Goal: Transaction & Acquisition: Obtain resource

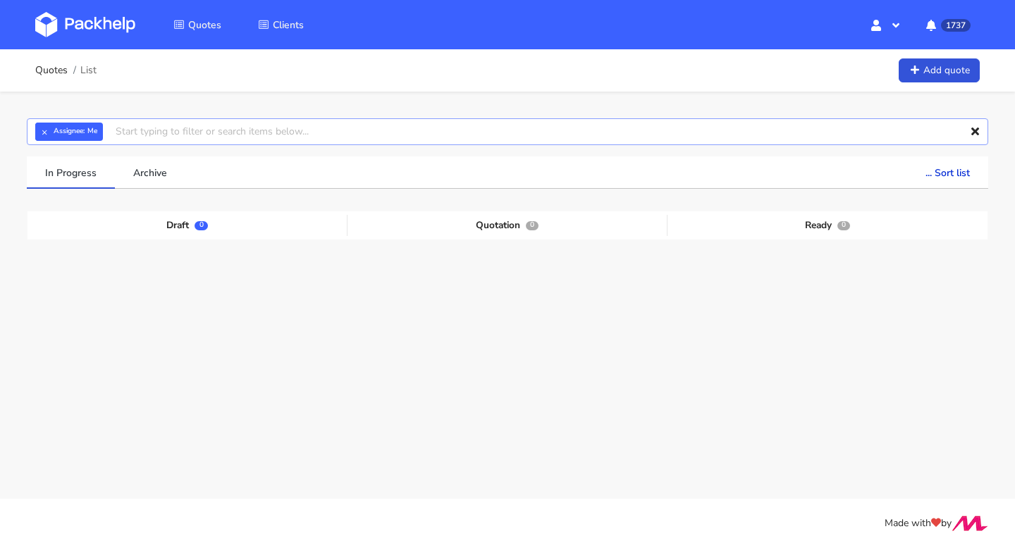
click at [148, 137] on input "text" at bounding box center [507, 131] width 961 height 27
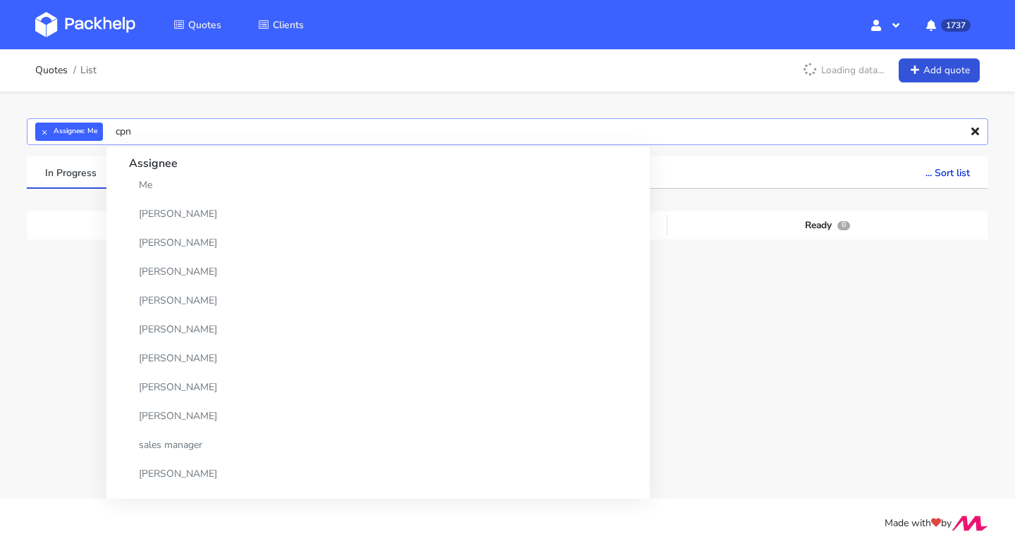
type input "cpnt"
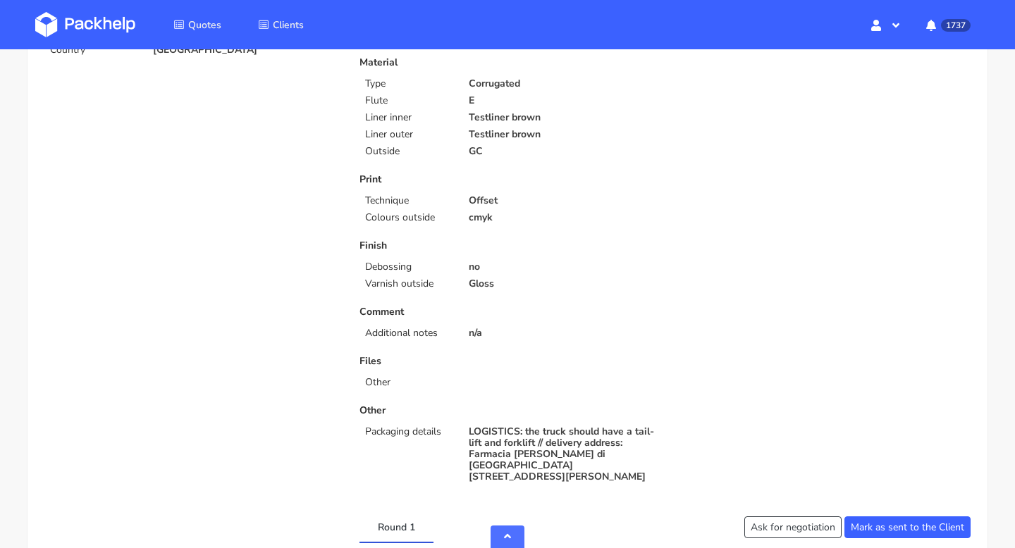
scroll to position [518, 0]
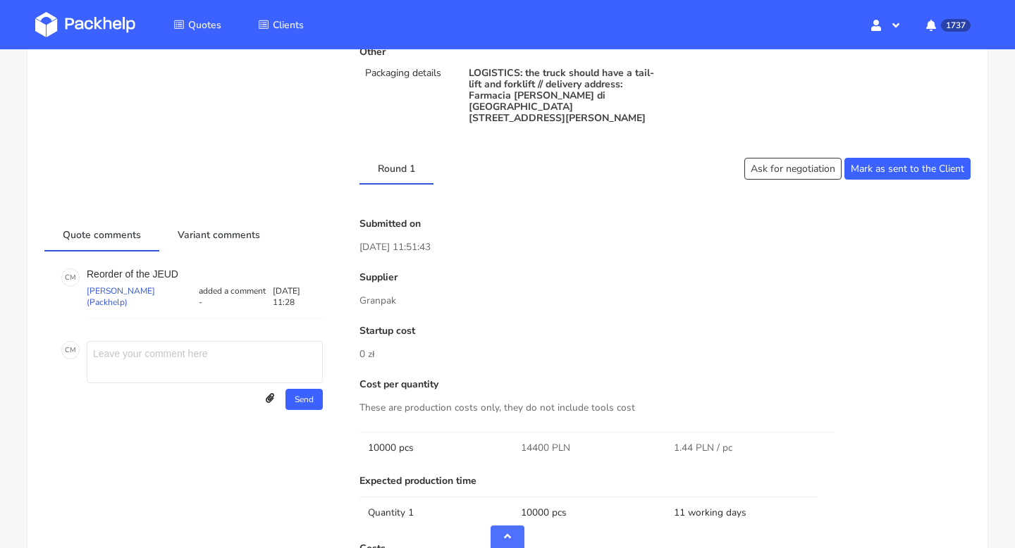
scroll to position [842, 0]
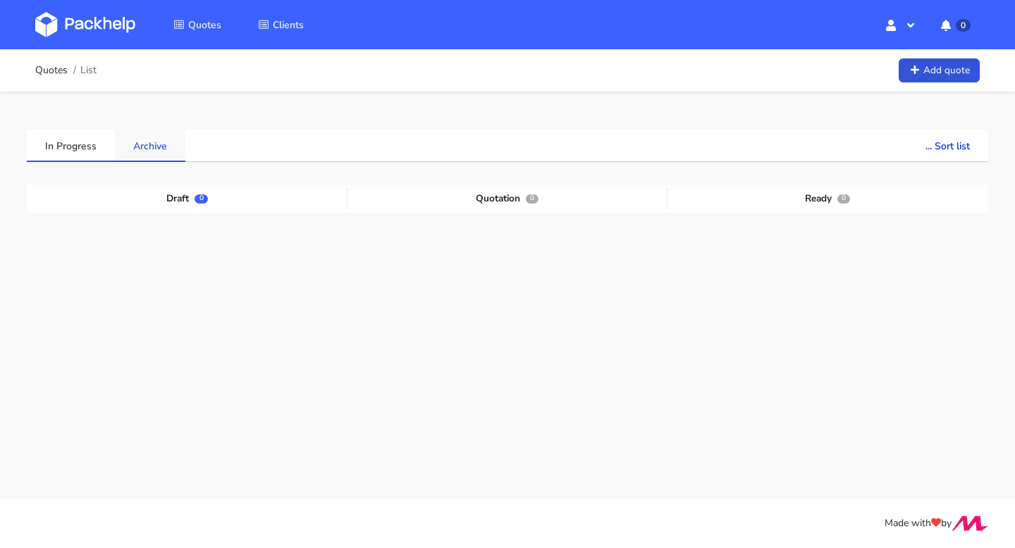
click at [145, 139] on link "Archive" at bounding box center [150, 145] width 70 height 31
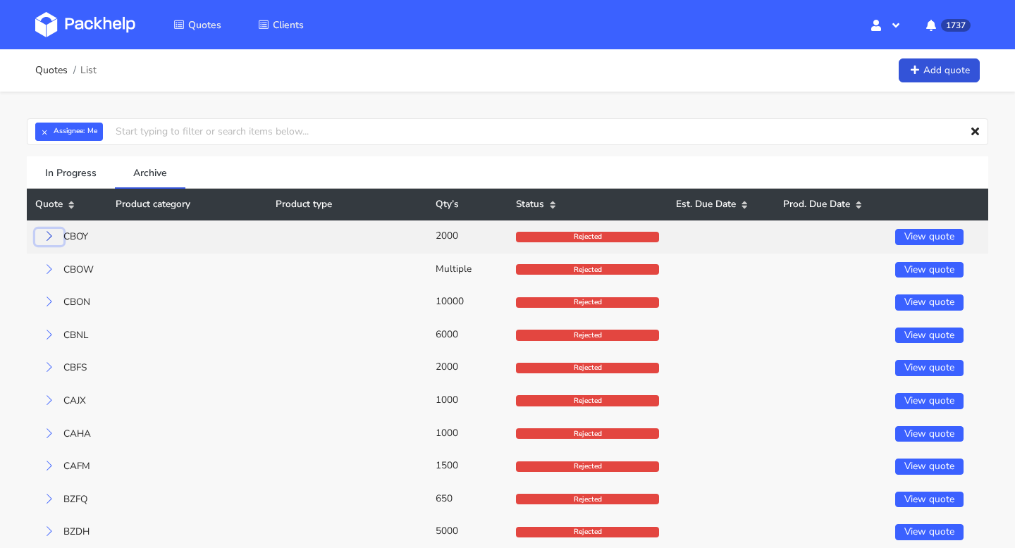
click at [51, 235] on icon at bounding box center [49, 236] width 10 height 10
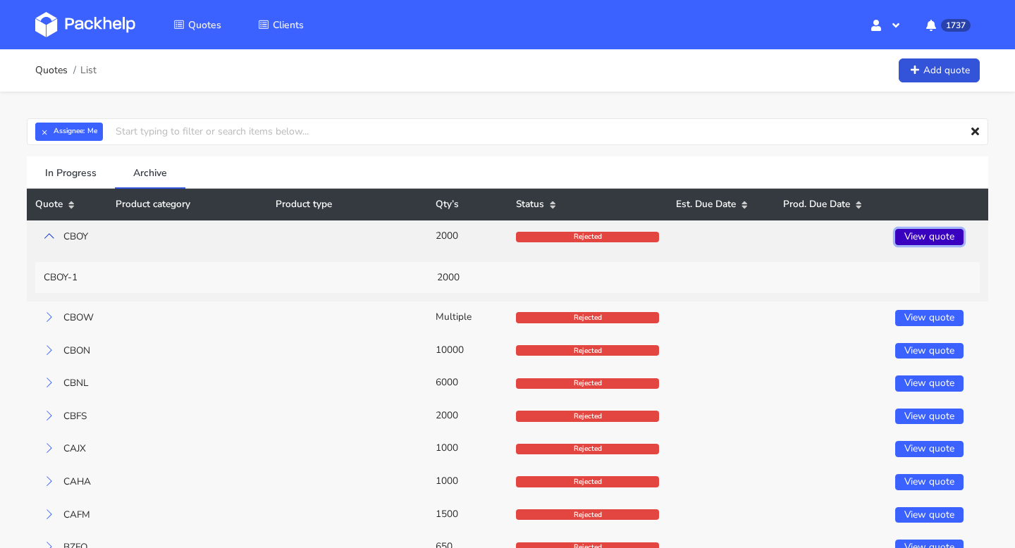
click at [945, 235] on link "View quote" at bounding box center [929, 237] width 68 height 16
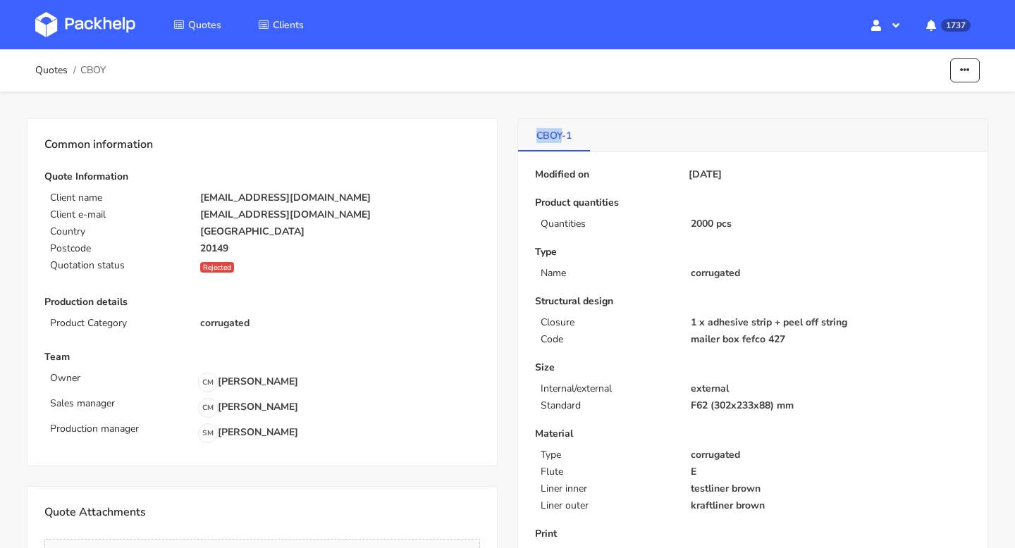
drag, startPoint x: 534, startPoint y: 137, endPoint x: 563, endPoint y: 137, distance: 28.9
click at [563, 138] on link "CBOY-1" at bounding box center [554, 134] width 72 height 31
copy link "CBOY"
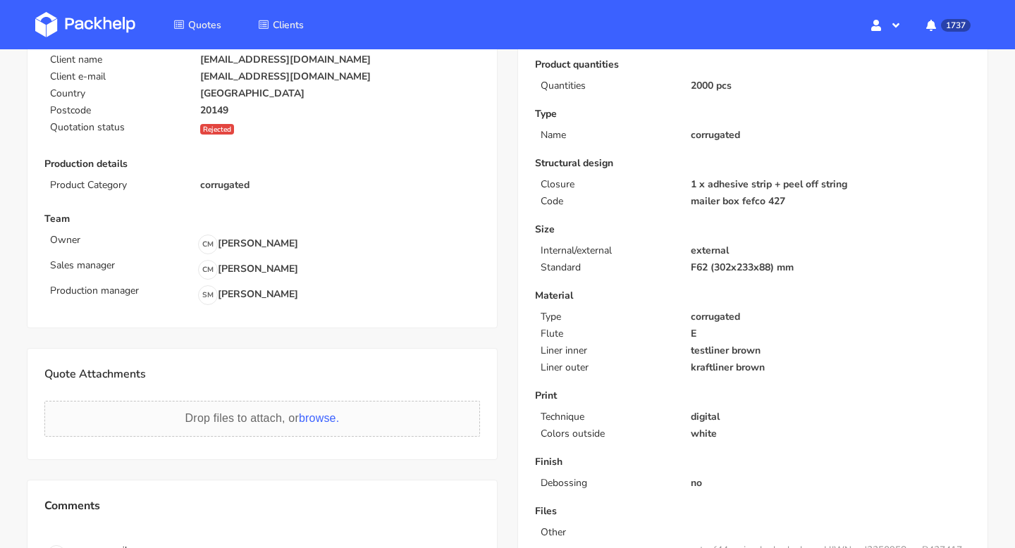
scroll to position [20, 0]
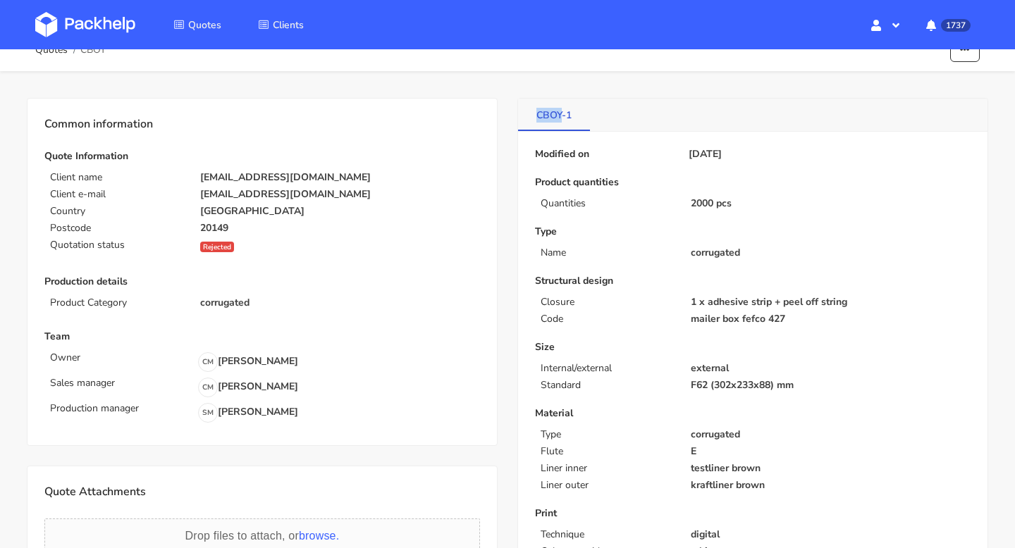
copy link "CBOY"
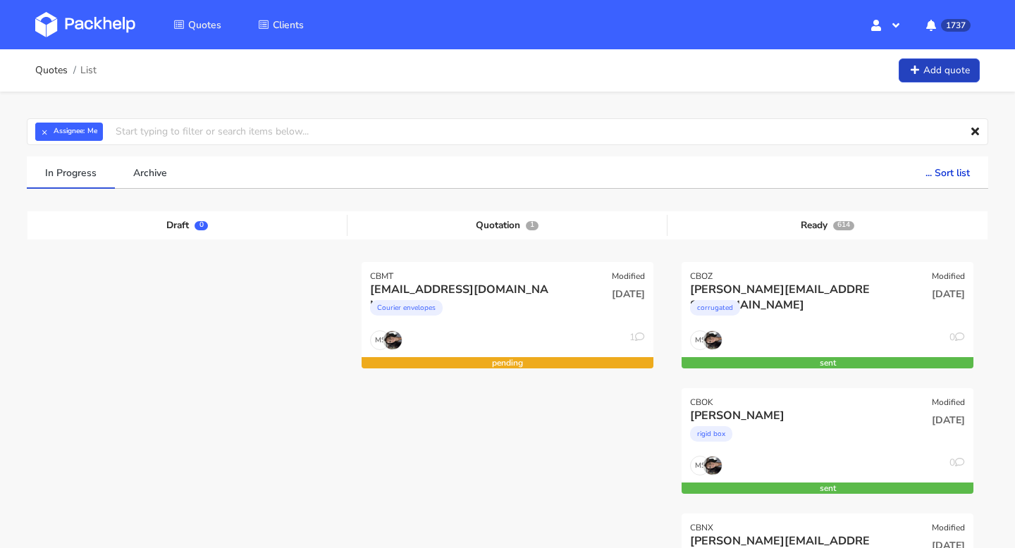
click at [957, 75] on link "Add quote" at bounding box center [939, 71] width 81 height 25
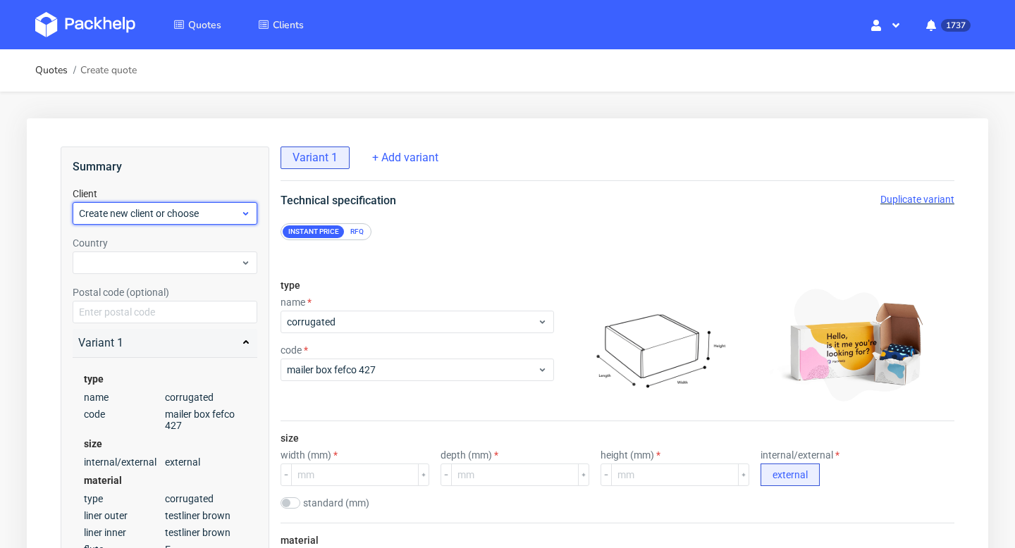
click at [195, 218] on span "Create new client or choose" at bounding box center [159, 214] width 161 height 14
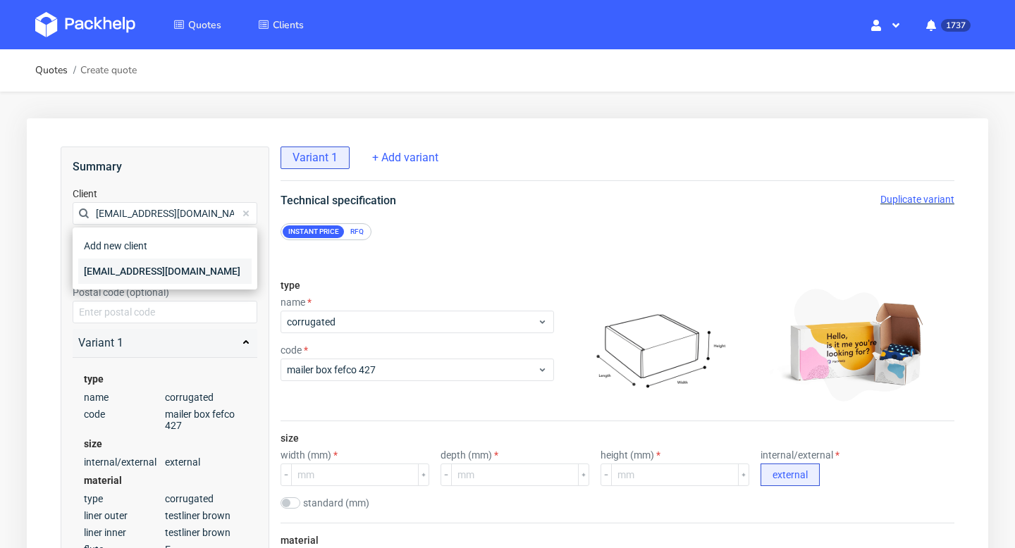
type input "[EMAIL_ADDRESS][DOMAIN_NAME]"
click at [135, 276] on div "[EMAIL_ADDRESS][DOMAIN_NAME]" at bounding box center [164, 271] width 173 height 25
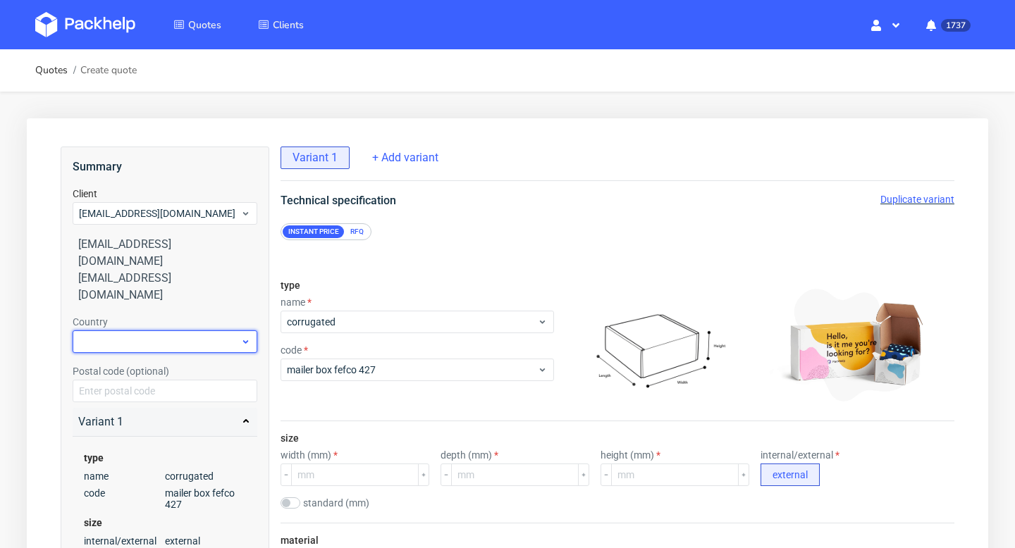
click at [127, 331] on div at bounding box center [165, 342] width 185 height 23
type input "nethe"
click at [115, 328] on div "[GEOGRAPHIC_DATA]" at bounding box center [164, 340] width 173 height 25
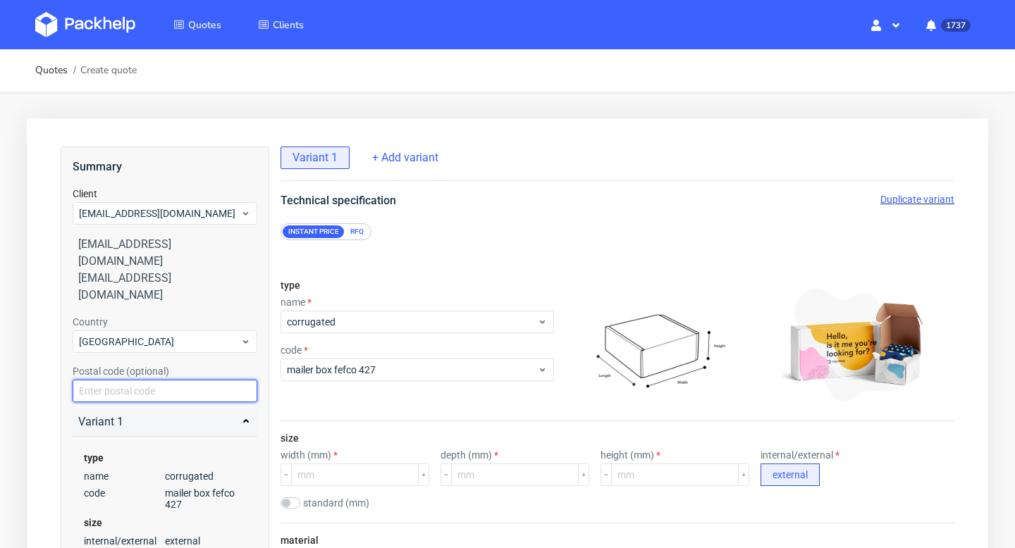
click at [115, 380] on input "text" at bounding box center [165, 391] width 185 height 23
paste input "1015 AA"
click at [104, 380] on input "1015 AA" at bounding box center [165, 391] width 185 height 23
type input "1015AA"
click at [113, 414] on div "Variant 1" at bounding box center [164, 422] width 173 height 17
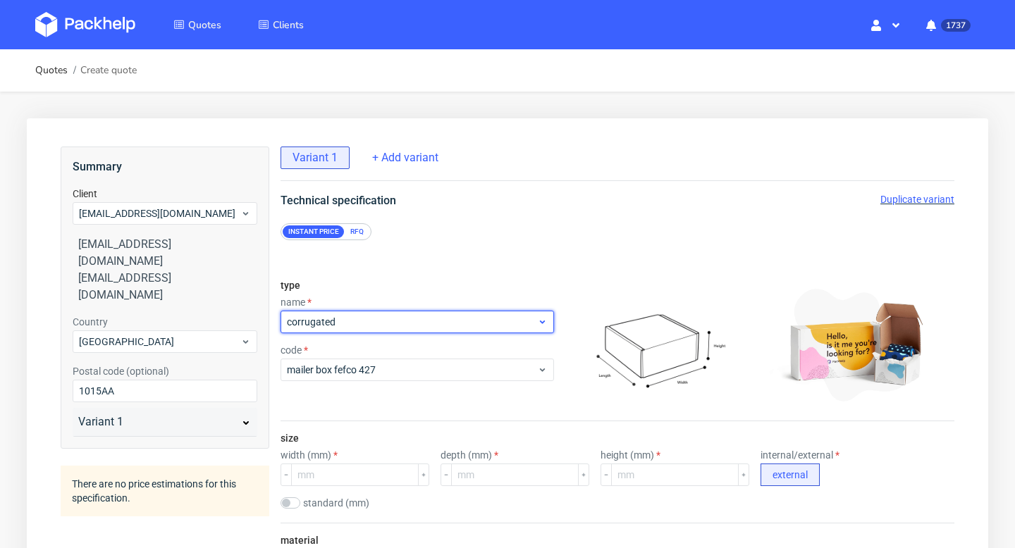
click at [373, 315] on span "corrugated" at bounding box center [412, 322] width 250 height 14
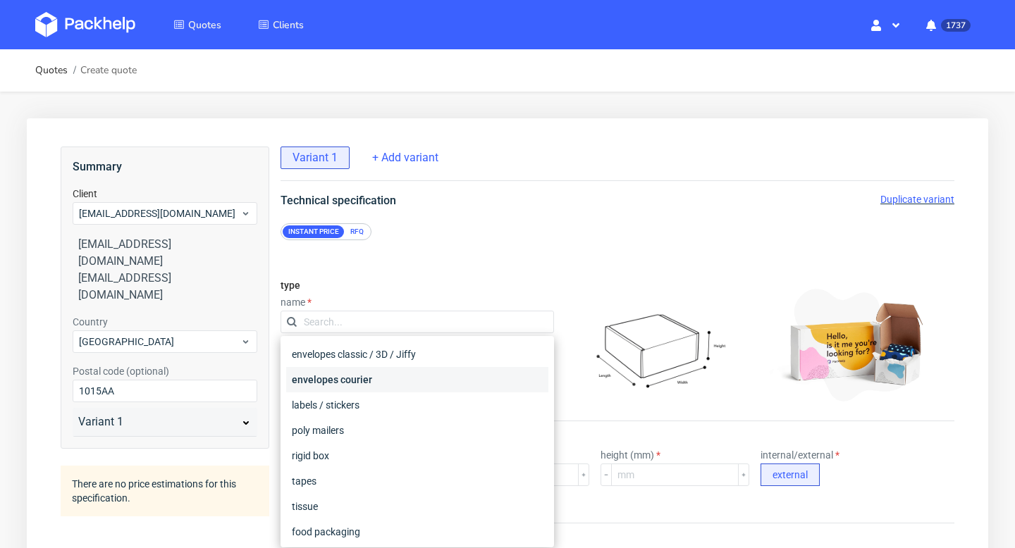
scroll to position [104, 0]
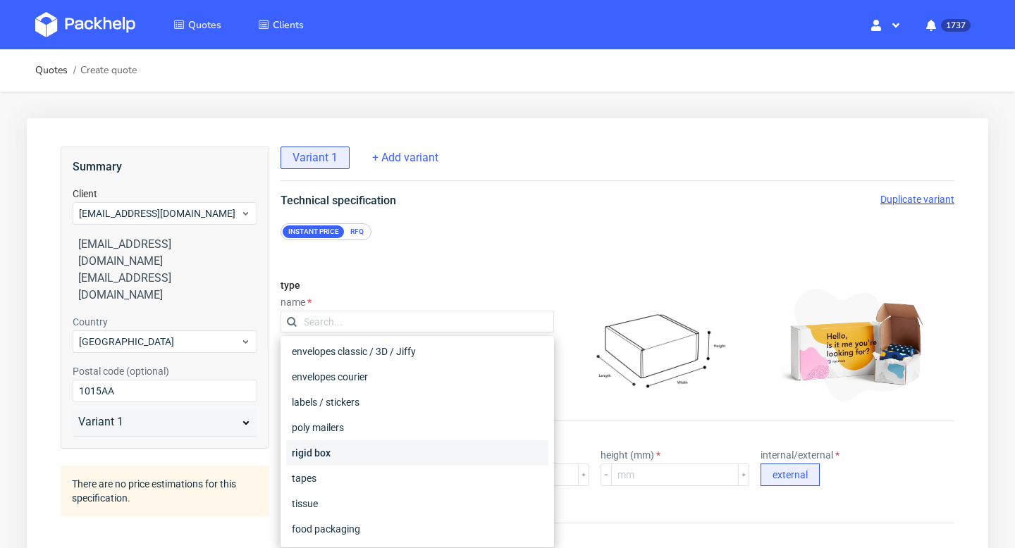
click at [350, 450] on div "rigid box" at bounding box center [417, 453] width 262 height 25
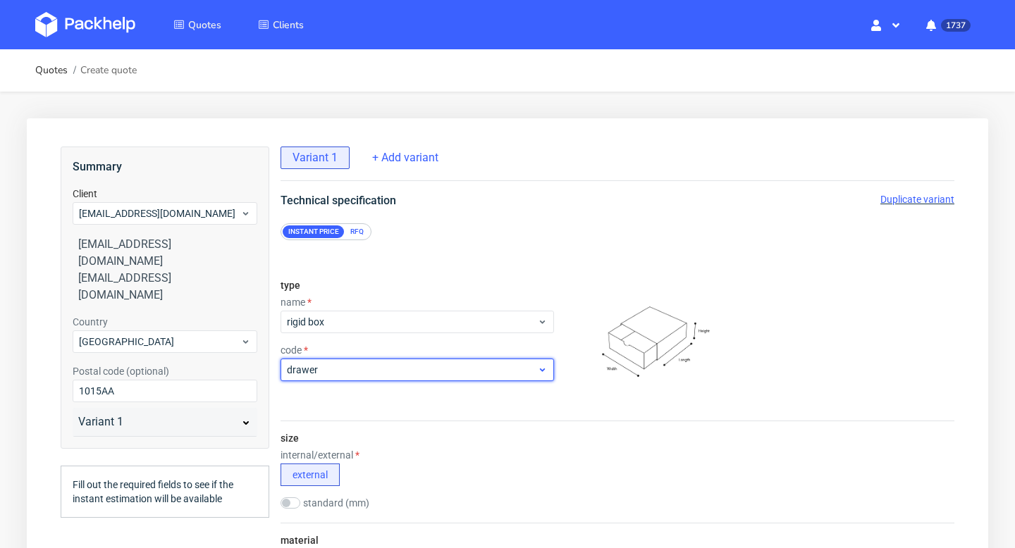
click at [344, 364] on span "drawer" at bounding box center [412, 370] width 250 height 14
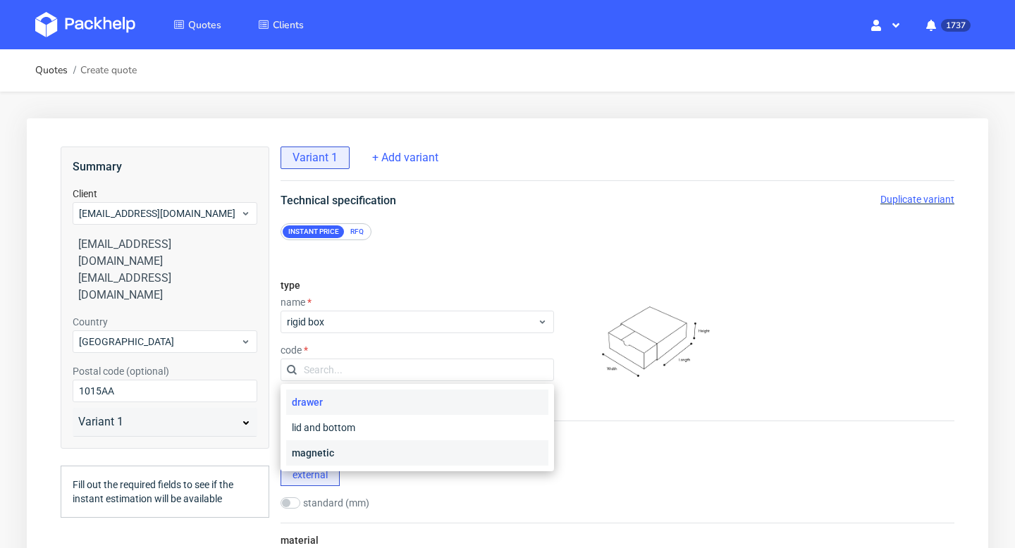
click at [334, 450] on div "magnetic" at bounding box center [417, 453] width 262 height 25
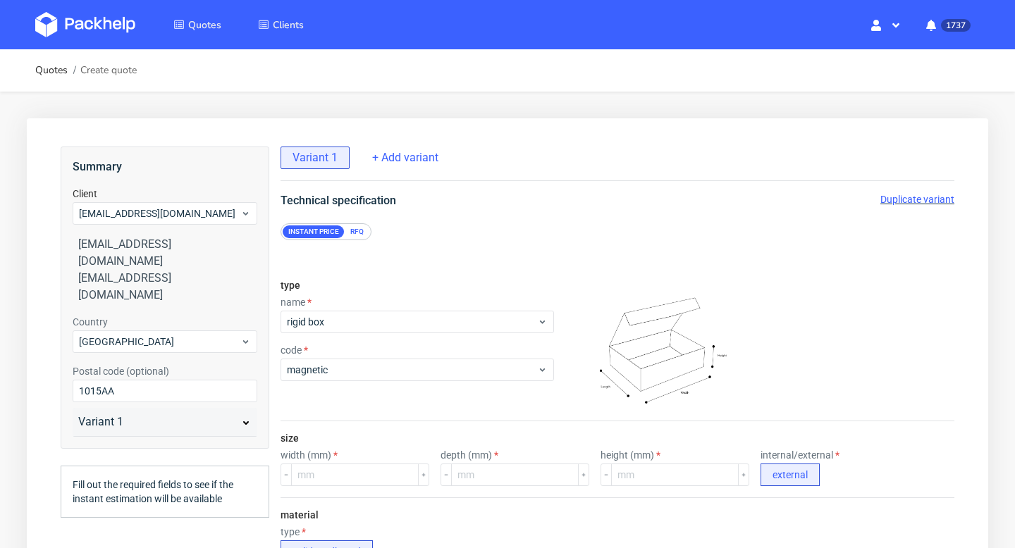
scroll to position [110, 0]
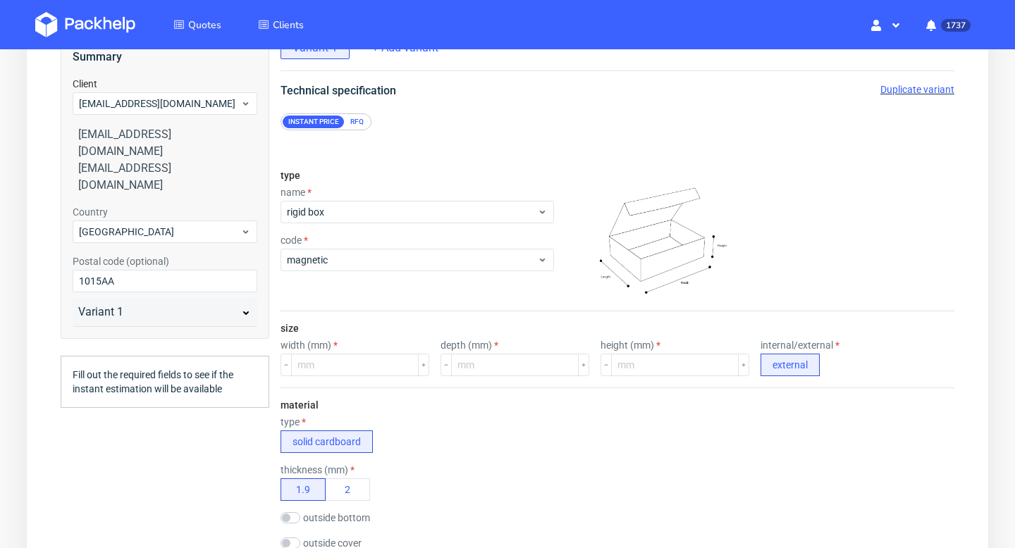
click at [331, 350] on label "width (mm)" at bounding box center [309, 345] width 57 height 11
click at [331, 361] on input "number" at bounding box center [355, 365] width 128 height 23
type input "180"
click at [483, 368] on input "number" at bounding box center [515, 365] width 128 height 23
type input "170"
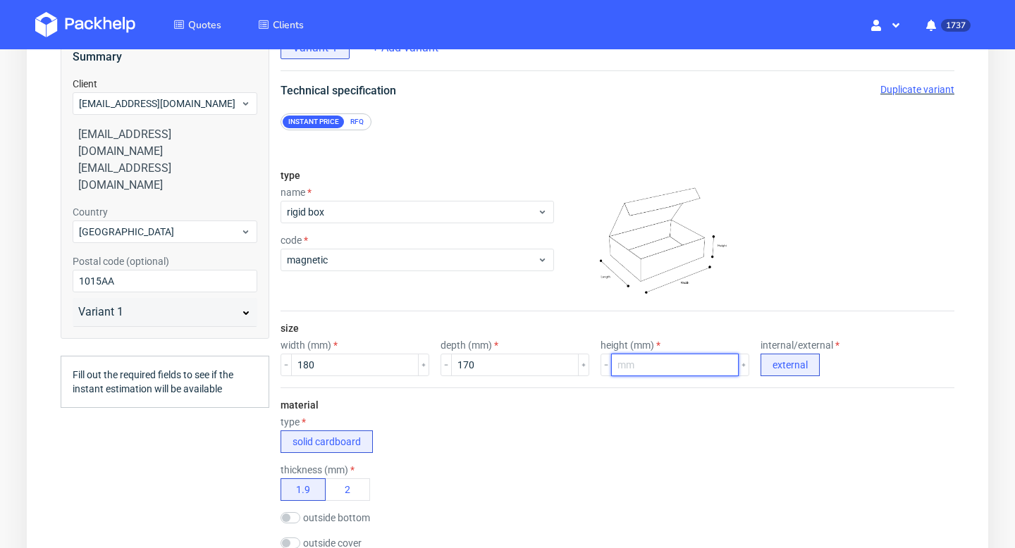
click at [641, 362] on input "number" at bounding box center [675, 365] width 128 height 23
type input "30"
click at [619, 383] on div "size width (mm) 180 depth (mm) 170 height (mm) 30 internal/external external" at bounding box center [618, 350] width 674 height 76
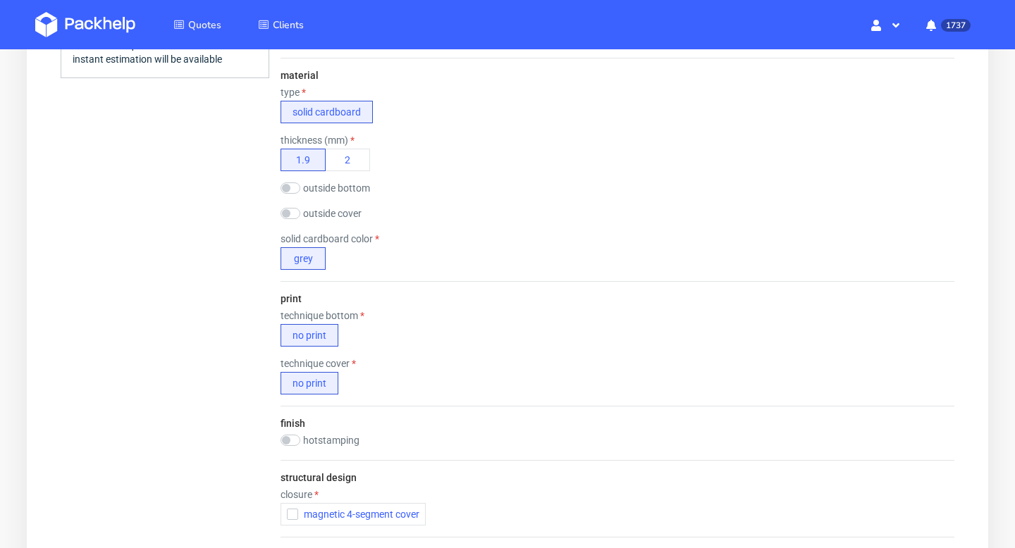
scroll to position [565, 0]
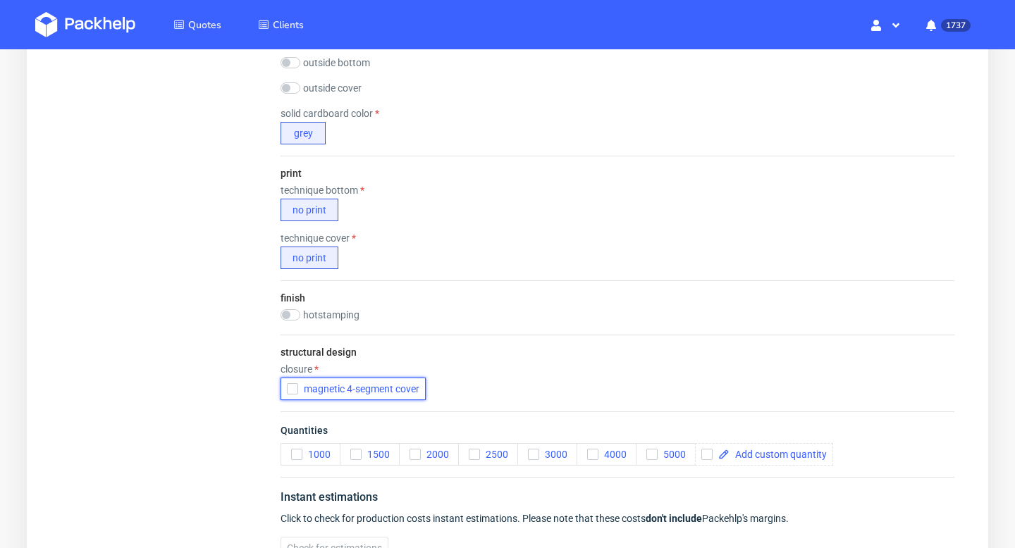
click at [292, 389] on use "button" at bounding box center [293, 389] width 6 height 5
click at [295, 453] on icon "button" at bounding box center [297, 455] width 10 height 10
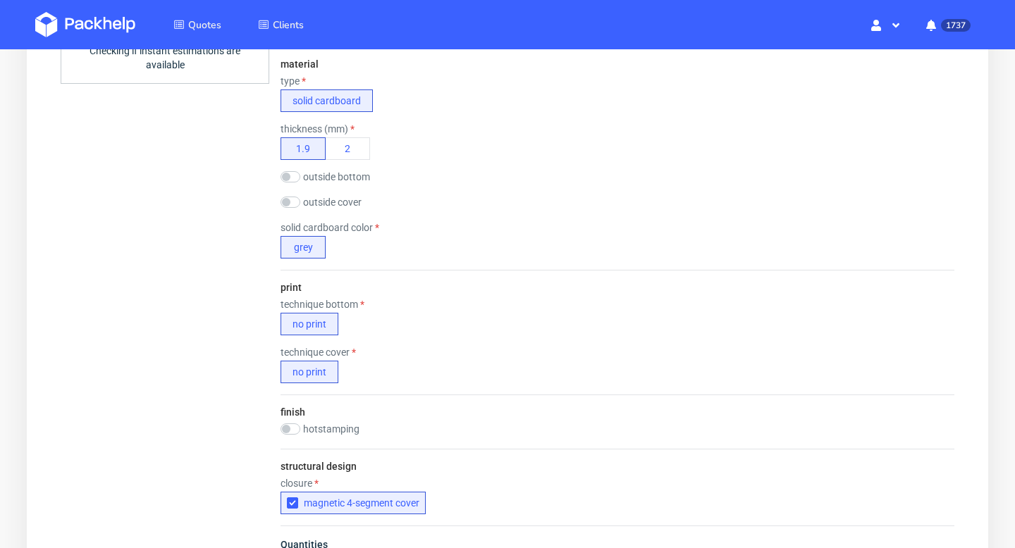
scroll to position [441, 0]
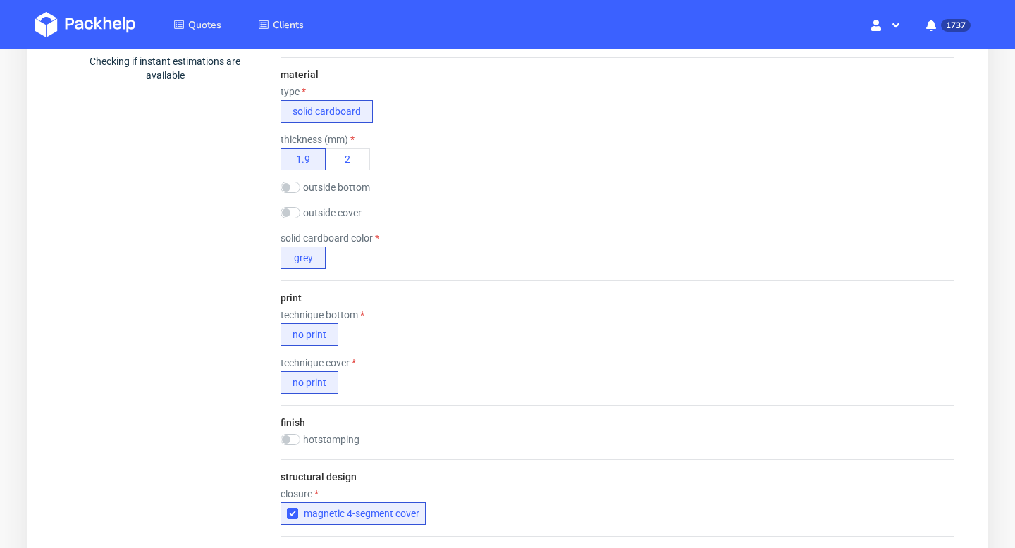
click at [341, 187] on label "outside bottom" at bounding box center [336, 187] width 67 height 11
checkbox input "true"
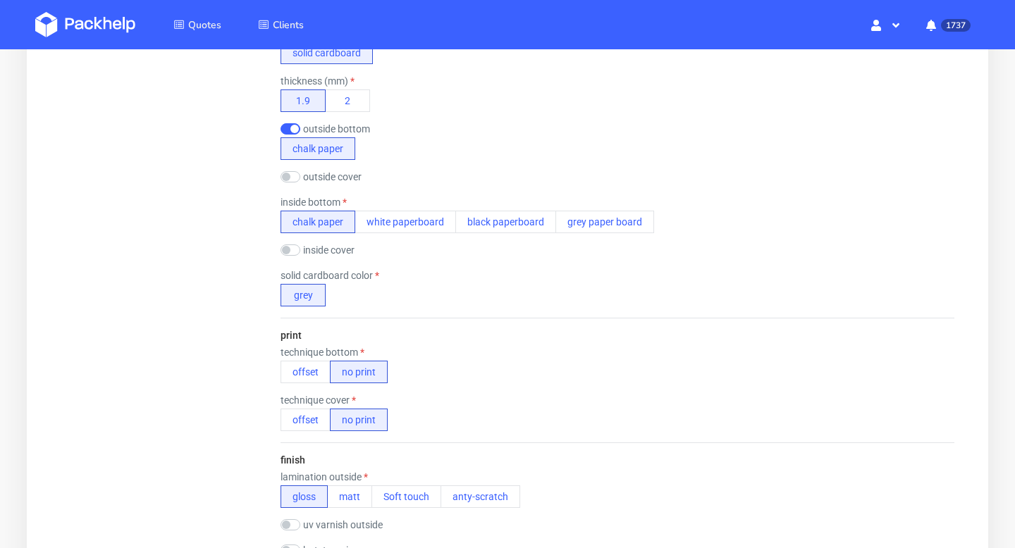
scroll to position [520, 0]
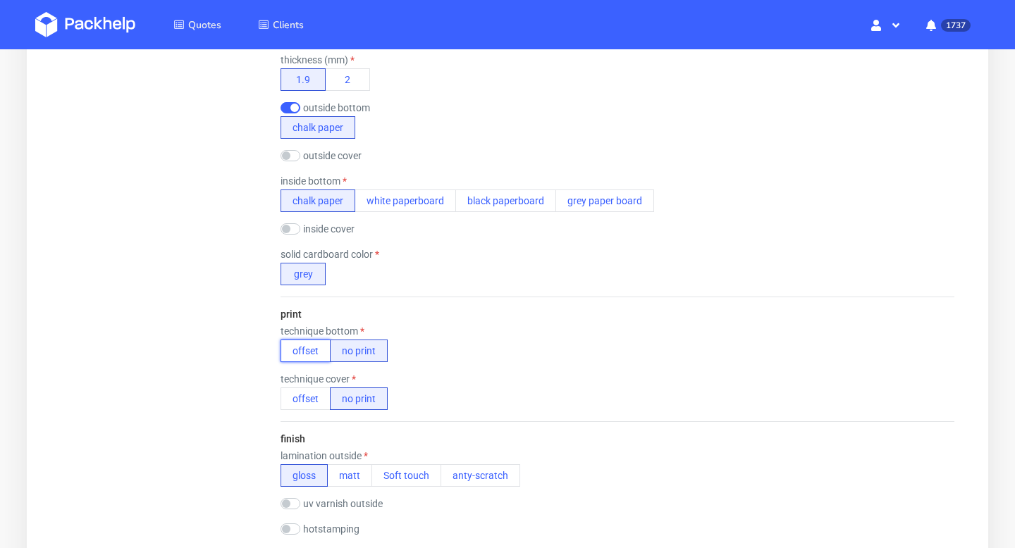
click at [307, 359] on button "offset" at bounding box center [306, 351] width 50 height 23
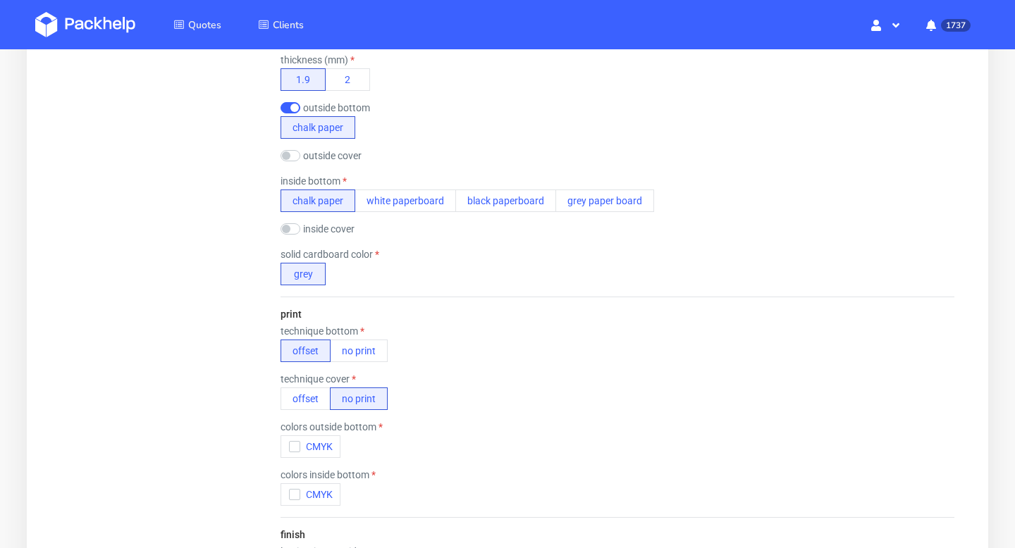
click at [316, 225] on label "inside cover" at bounding box center [328, 228] width 51 height 11
checkbox input "true"
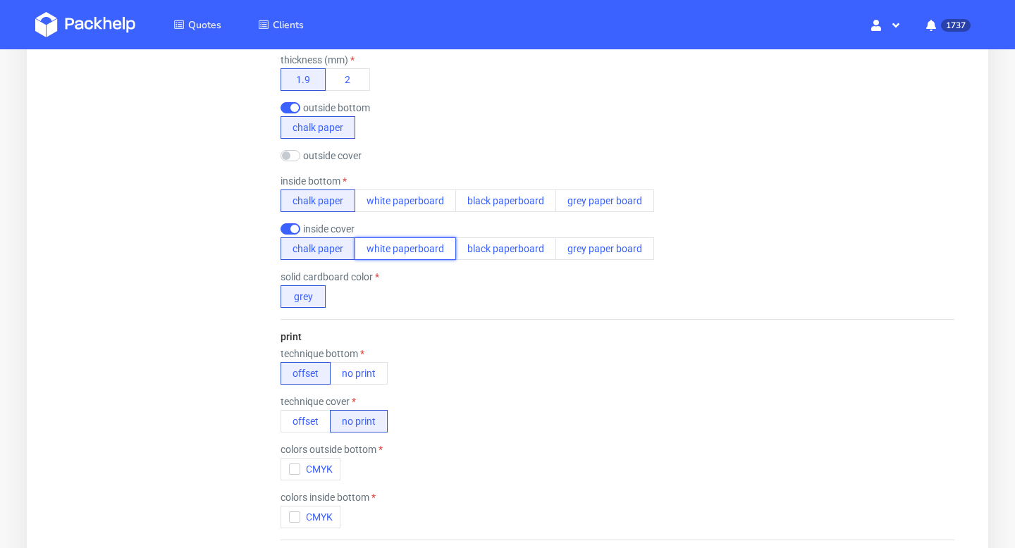
click at [396, 242] on button "white paperboard" at bounding box center [406, 249] width 102 height 23
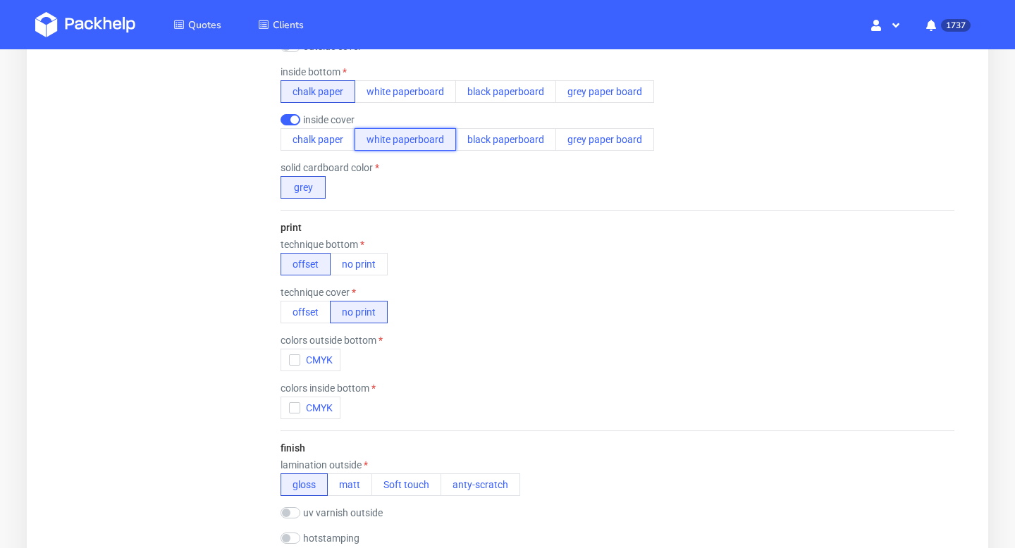
scroll to position [730, 0]
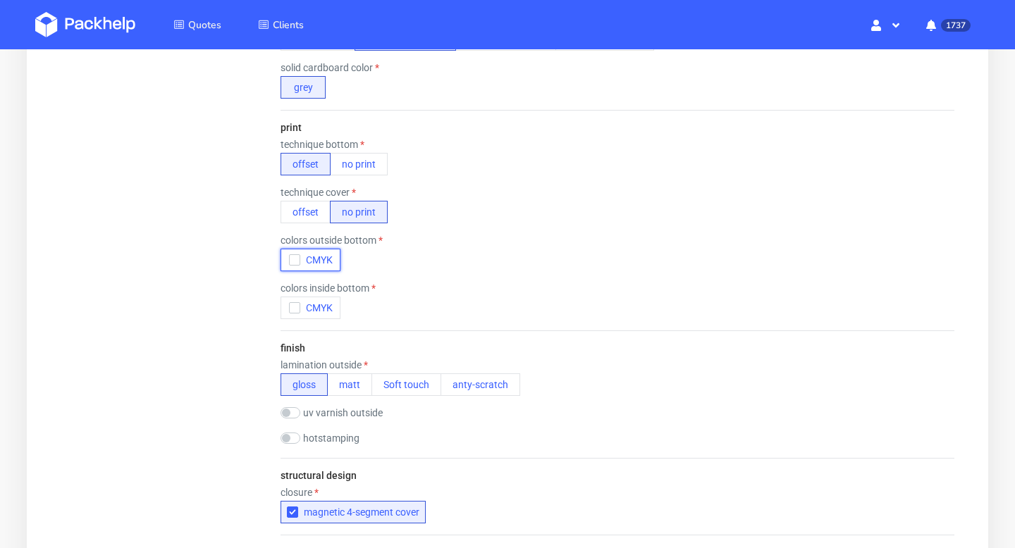
click at [289, 257] on div "button" at bounding box center [294, 259] width 11 height 11
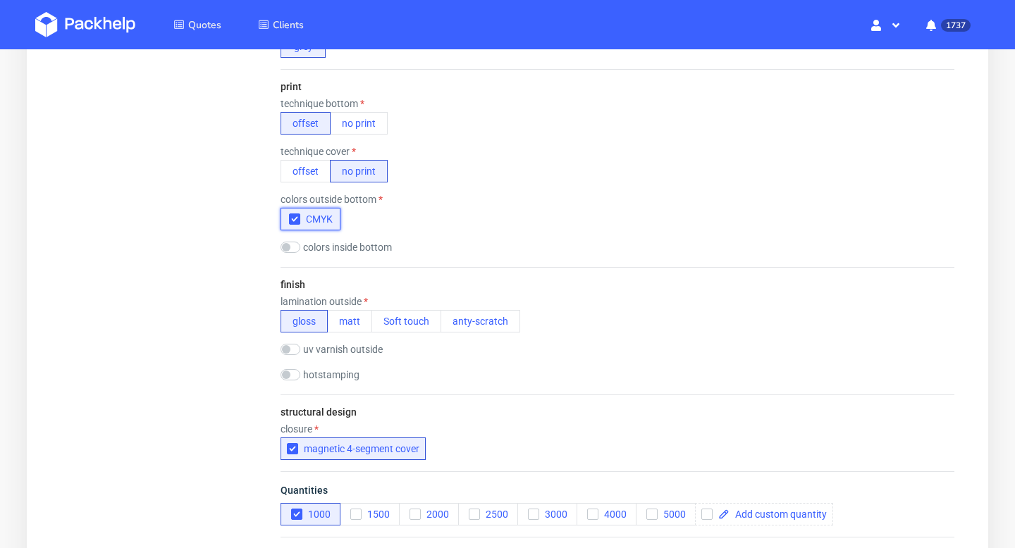
scroll to position [1030, 0]
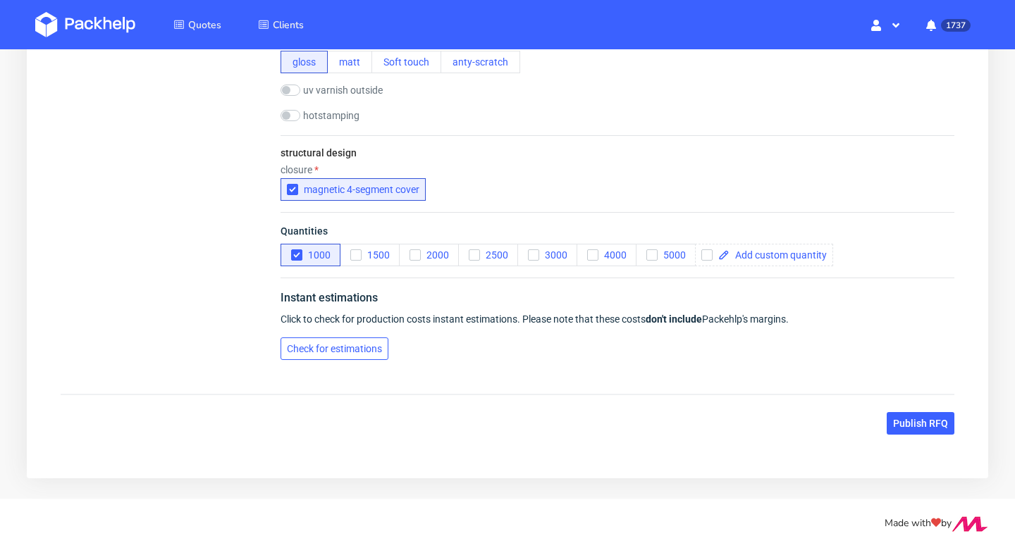
click at [335, 347] on span "Check for estimations" at bounding box center [334, 349] width 95 height 10
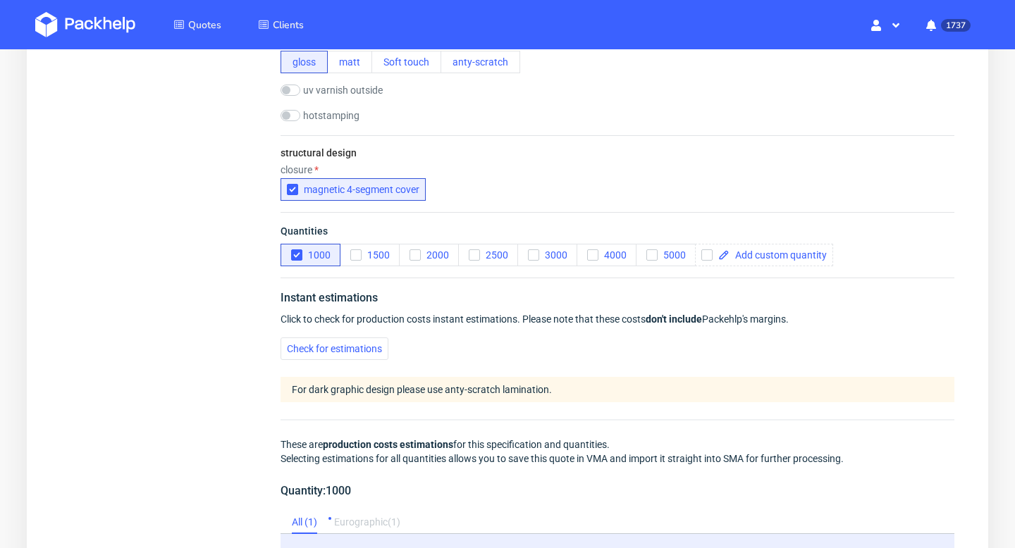
scroll to position [1300, 0]
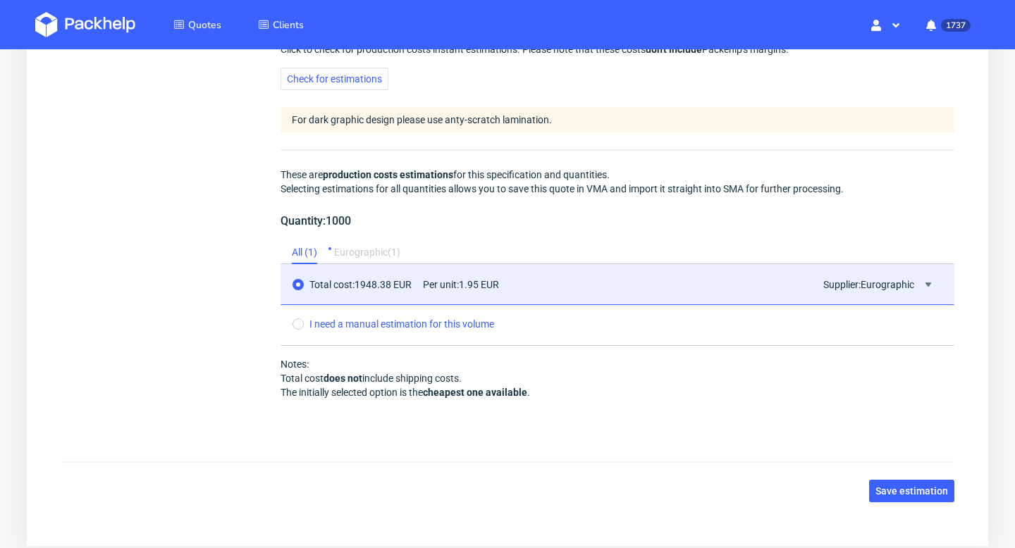
click at [371, 250] on div "Eurographic ( 1 )" at bounding box center [367, 253] width 66 height 23
click at [935, 283] on button at bounding box center [928, 284] width 17 height 17
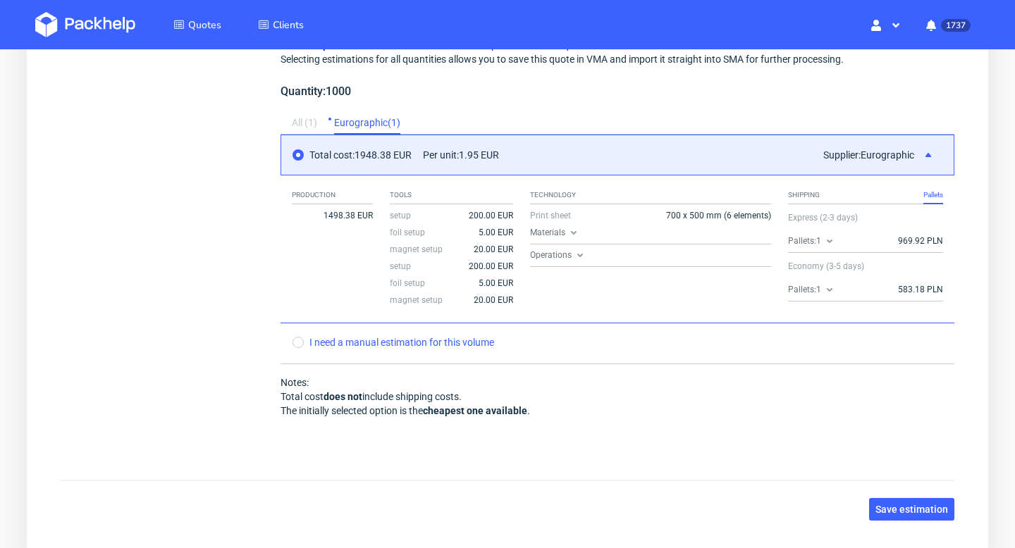
scroll to position [1516, 0]
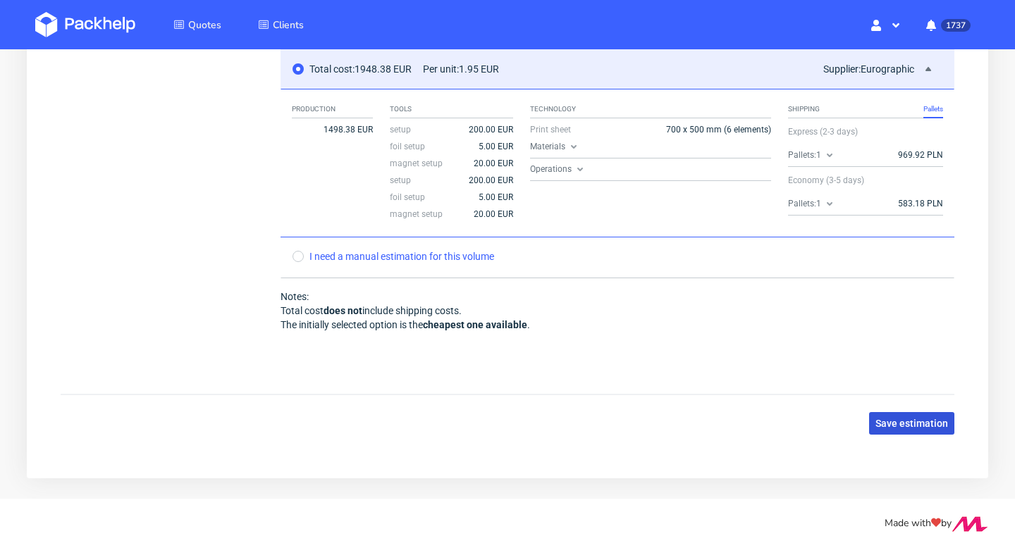
click at [918, 426] on span "Save estimation" at bounding box center [911, 424] width 73 height 10
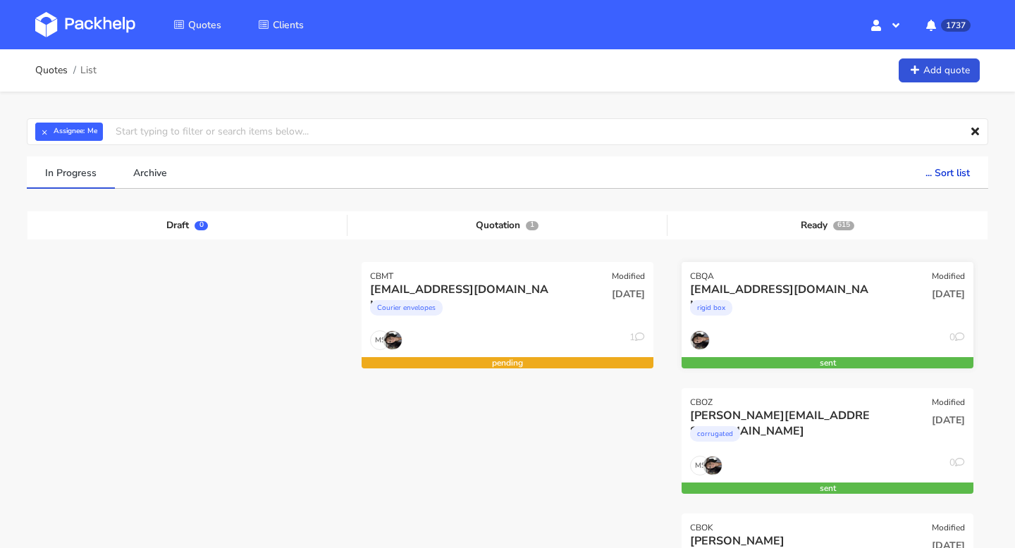
click at [837, 293] on div "[EMAIL_ADDRESS][DOMAIN_NAME]" at bounding box center [783, 290] width 187 height 16
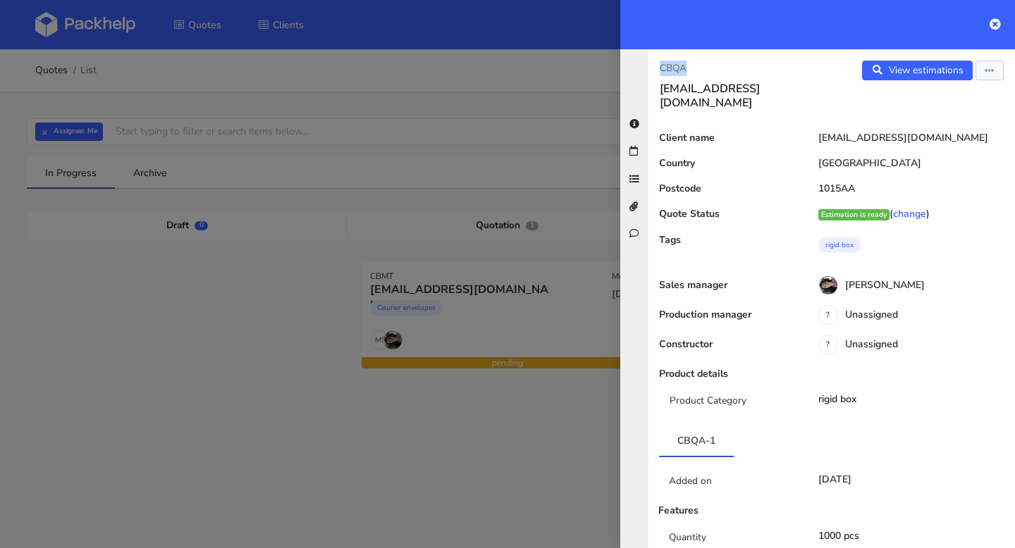
drag, startPoint x: 719, startPoint y: 69, endPoint x: 624, endPoint y: 69, distance: 95.2
click at [624, 69] on div "CBQA marlot@maniac-nails.com View estimations View quote Edit quote Reject quot…" at bounding box center [817, 298] width 395 height 499
copy p "CBQA"
click at [1001, 21] on div at bounding box center [817, 24] width 395 height 49
click at [996, 24] on icon at bounding box center [995, 23] width 11 height 11
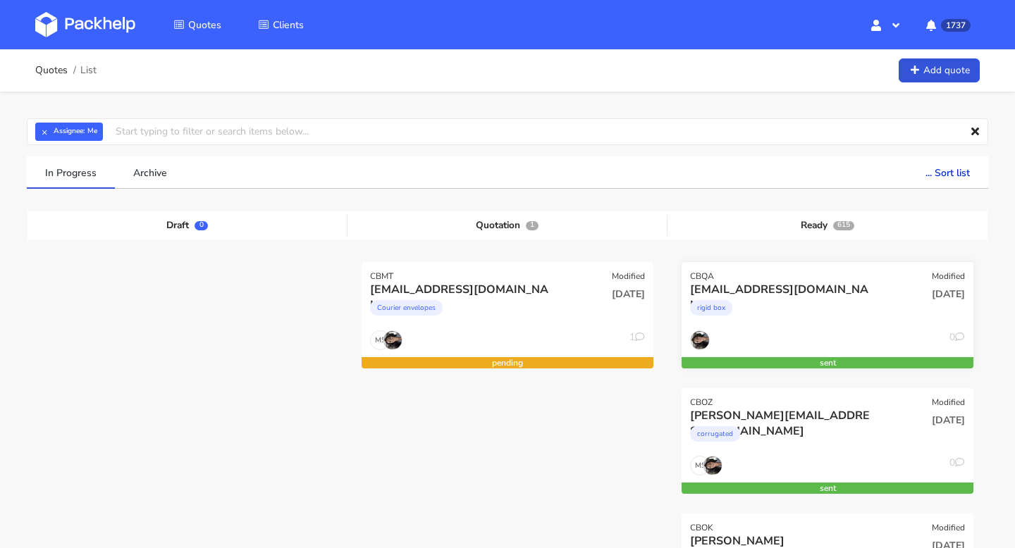
click at [787, 311] on div "rigid box" at bounding box center [783, 311] width 187 height 28
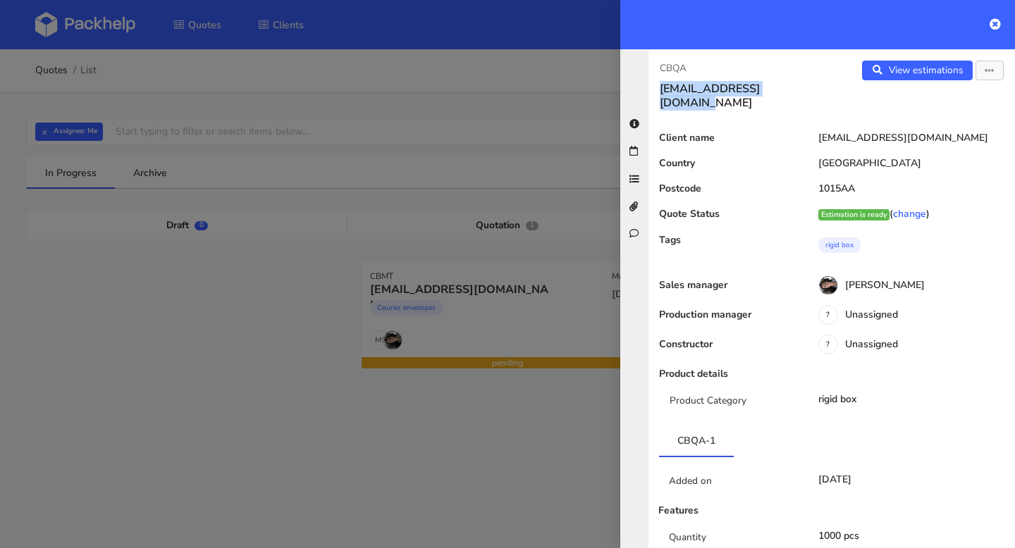
drag, startPoint x: 801, startPoint y: 88, endPoint x: 650, endPoint y: 88, distance: 151.6
click at [650, 88] on div "CBQA marlot@maniac-nails.com" at bounding box center [740, 85] width 183 height 49
copy h3 "[EMAIL_ADDRESS][DOMAIN_NAME]"
drag, startPoint x: 696, startPoint y: 66, endPoint x: 660, endPoint y: 65, distance: 36.0
click at [660, 65] on p "CBQA" at bounding box center [740, 69] width 161 height 16
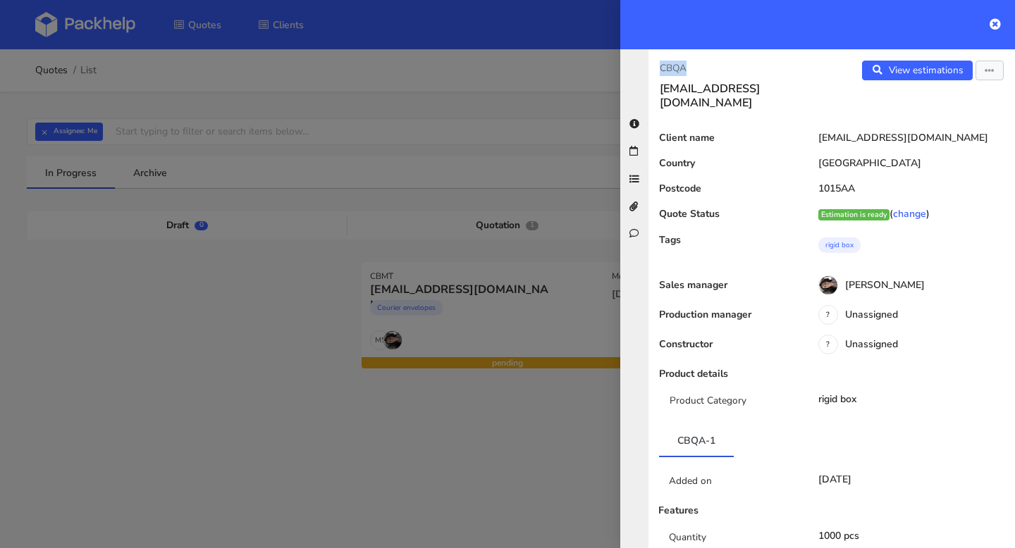
copy p "CBQA"
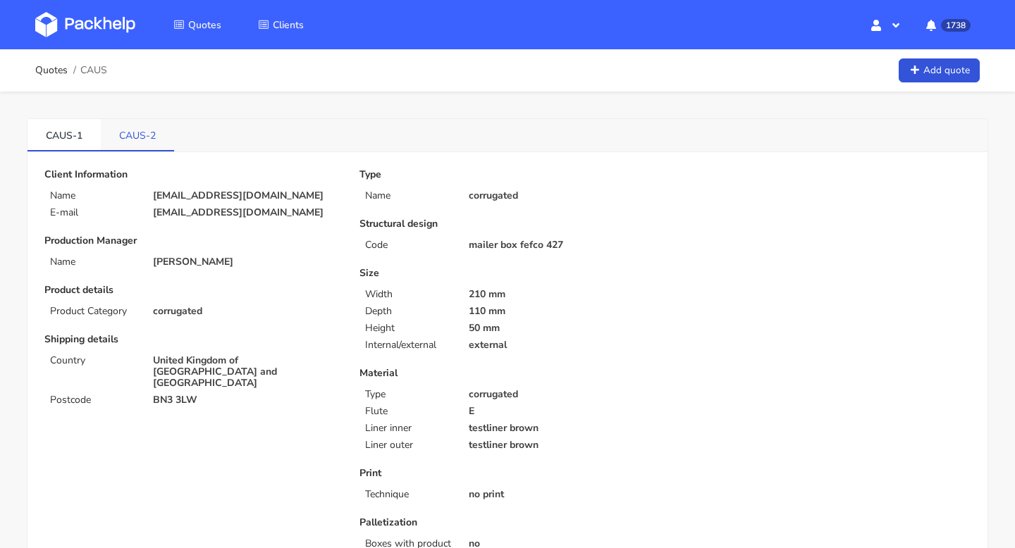
click at [130, 140] on link "CAUS-2" at bounding box center [137, 134] width 73 height 31
click at [68, 141] on link "CAUS-1" at bounding box center [63, 134] width 73 height 31
drag, startPoint x: 39, startPoint y: 136, endPoint x: 73, endPoint y: 139, distance: 34.7
click at [73, 139] on link "CAUS-1" at bounding box center [63, 134] width 73 height 31
copy link "CAUS"
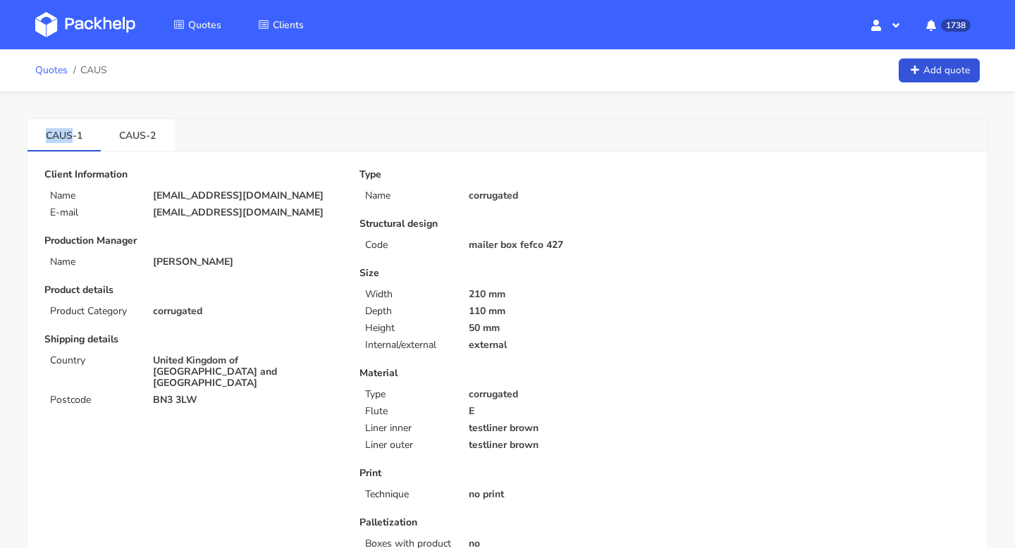
click at [49, 71] on link "Quotes" at bounding box center [51, 70] width 32 height 11
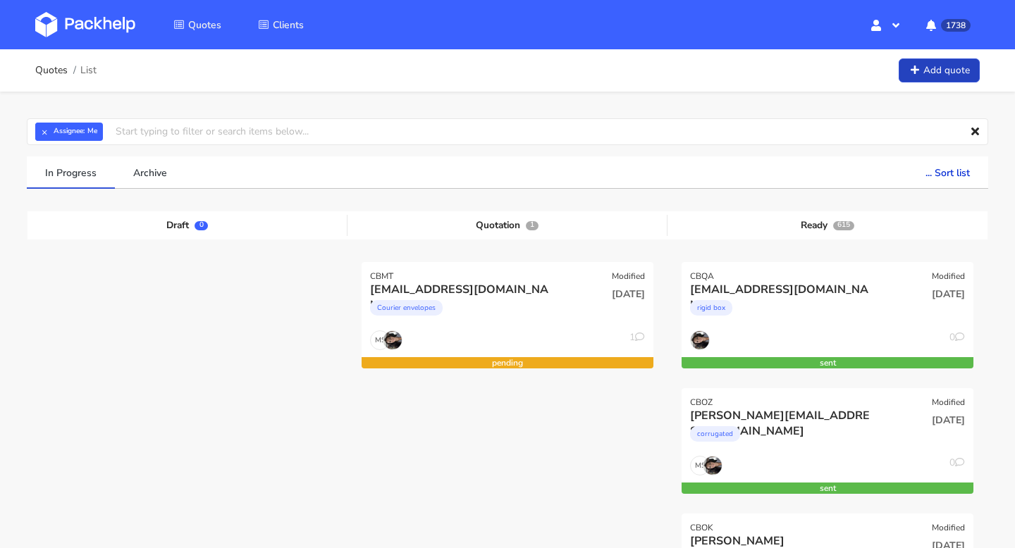
click at [930, 73] on link "Add quote" at bounding box center [939, 71] width 81 height 25
click at [170, 129] on input "text" at bounding box center [507, 131] width 961 height 27
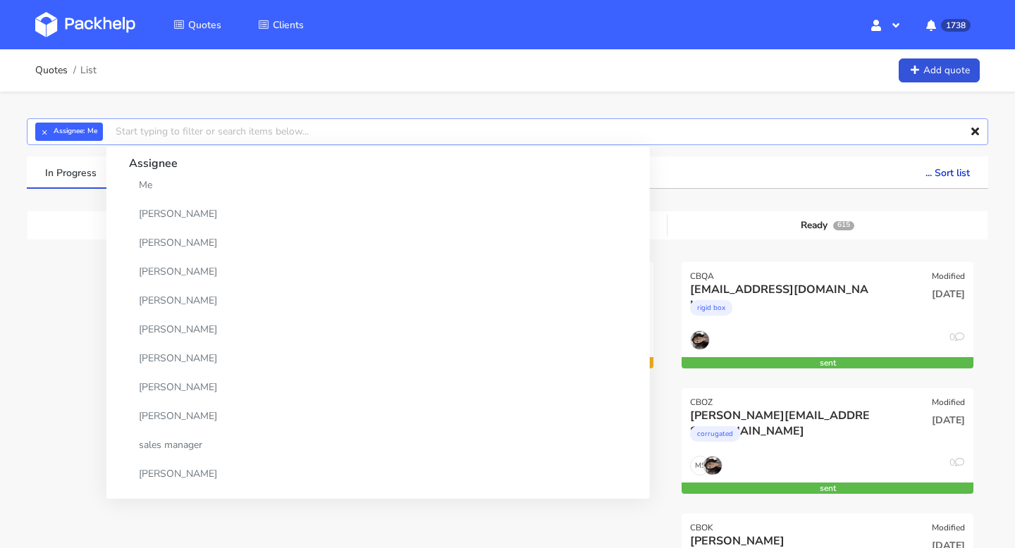
paste input "CAUS"
type input "CAUS"
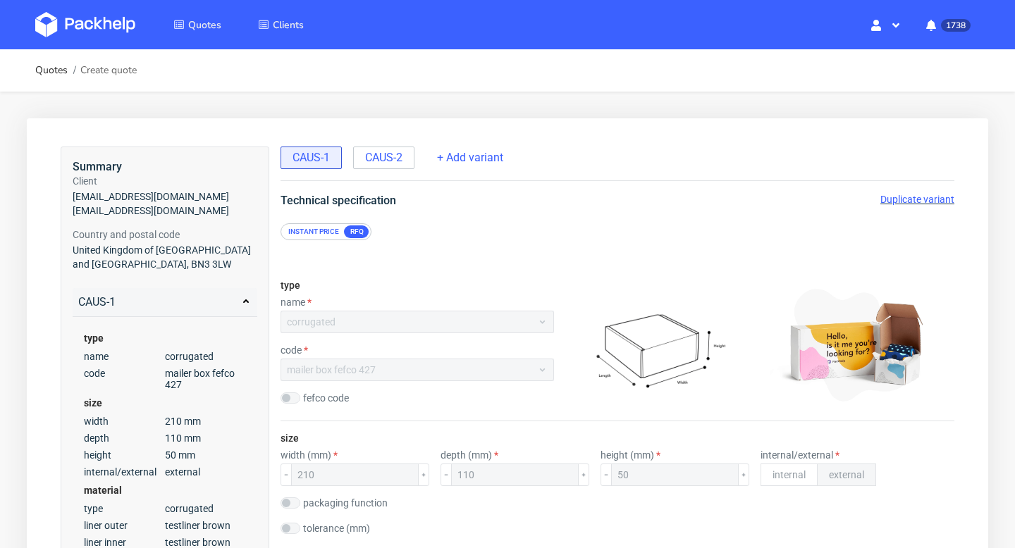
click at [920, 199] on span "Duplicate variant" at bounding box center [917, 199] width 74 height 11
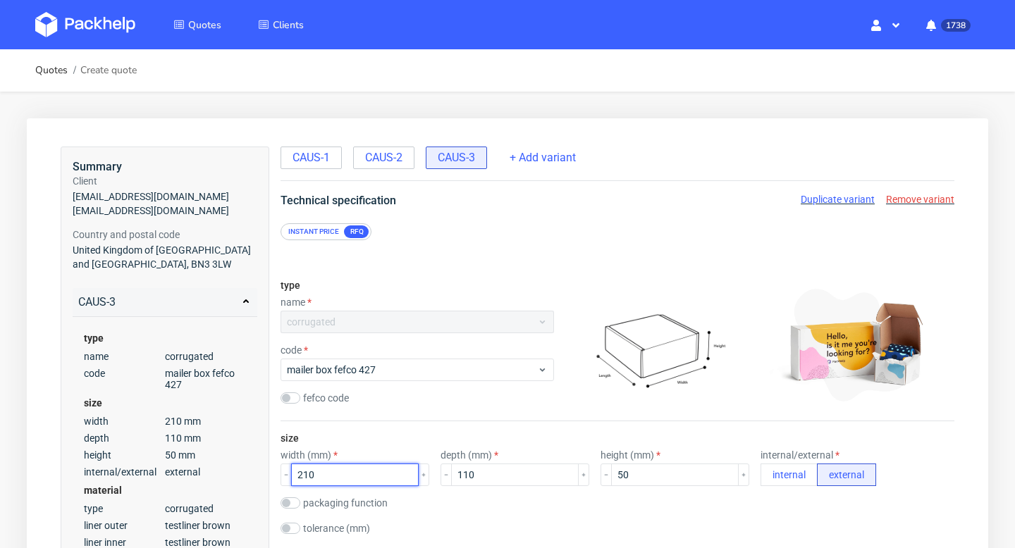
click at [338, 469] on input "210" at bounding box center [355, 475] width 128 height 23
click at [316, 474] on input "210" at bounding box center [355, 475] width 128 height 23
type input "211"
click at [423, 508] on div "packaging function product packaging shipping packaging" at bounding box center [618, 505] width 674 height 14
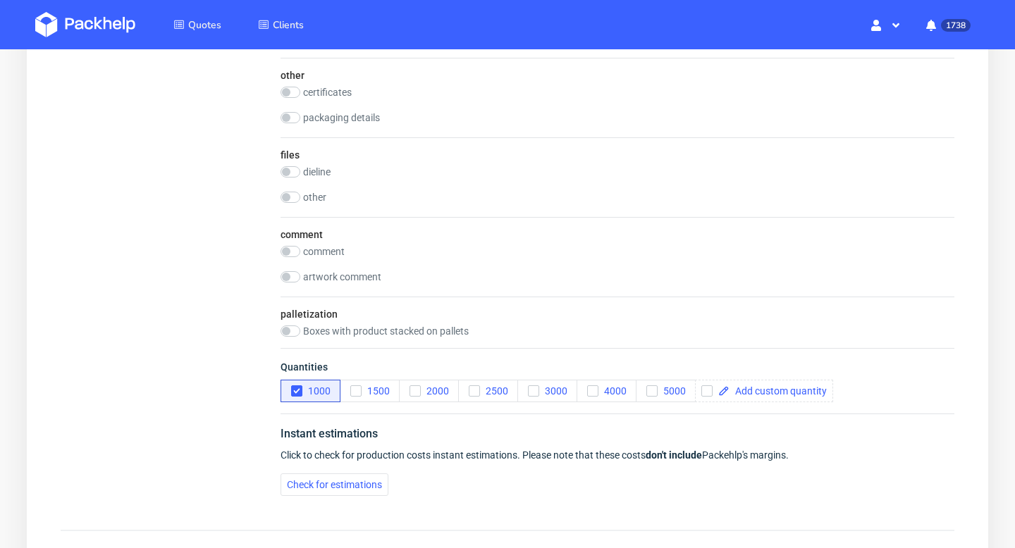
scroll to position [1363, 0]
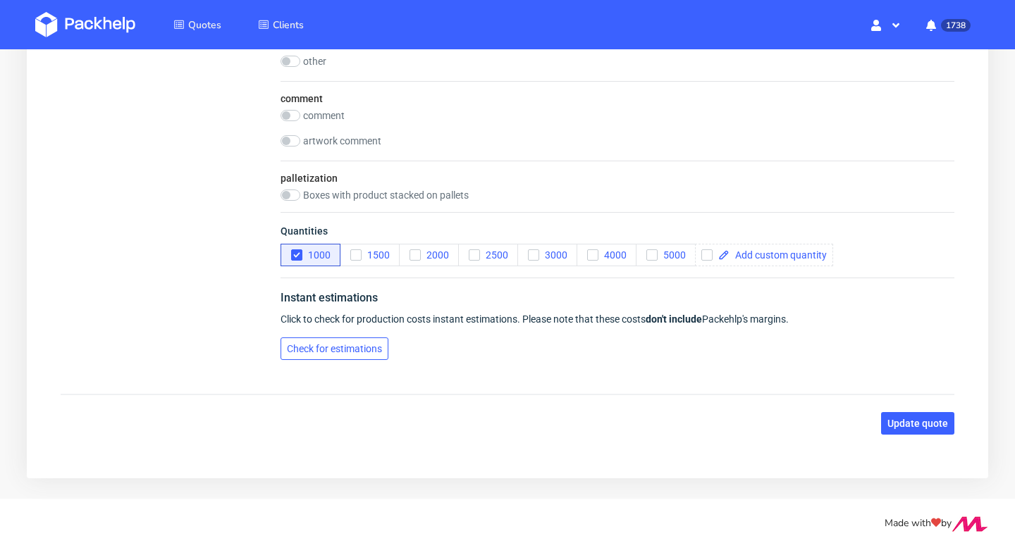
click at [356, 350] on span "Check for estimations" at bounding box center [334, 349] width 95 height 10
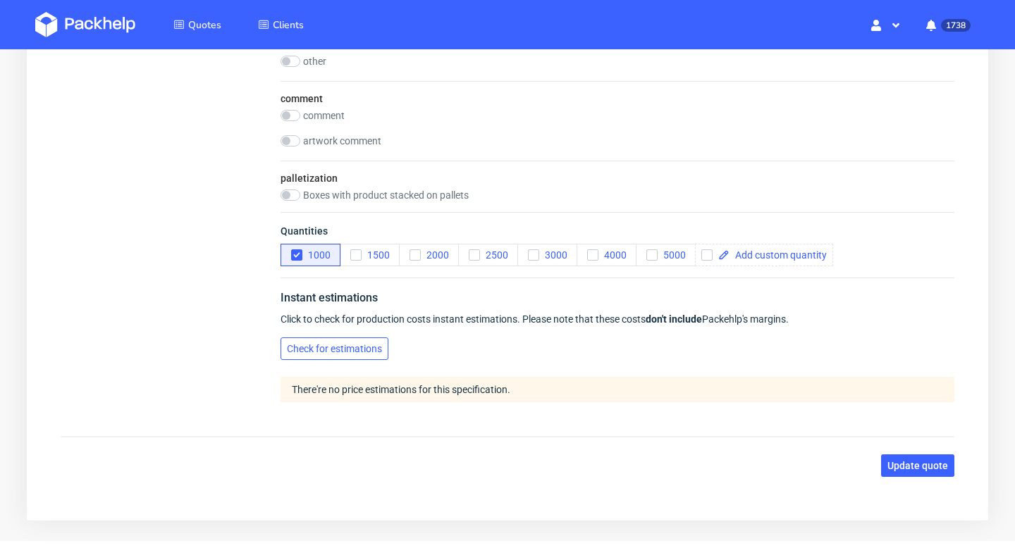
click at [350, 347] on span "Check for estimations" at bounding box center [334, 349] width 95 height 10
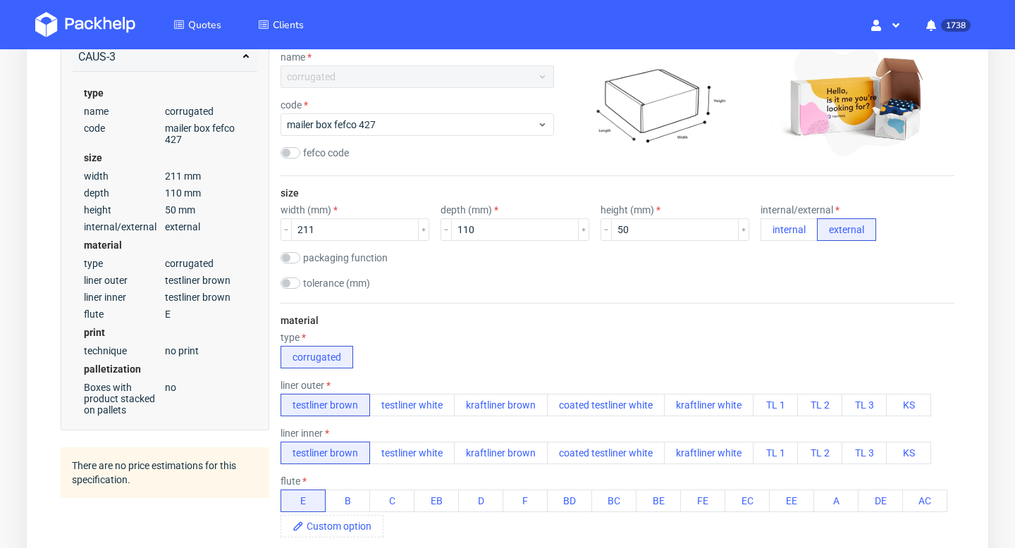
scroll to position [0, 0]
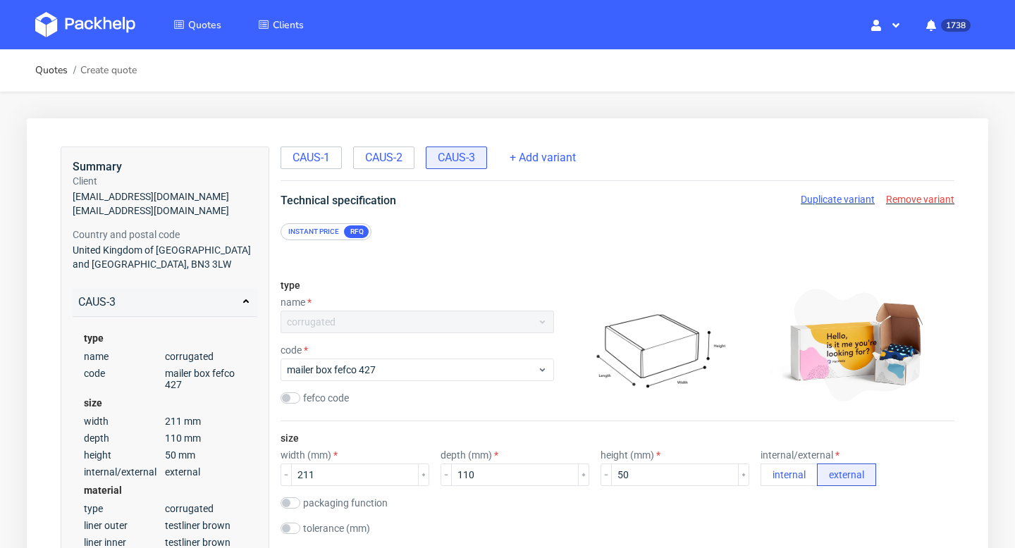
click at [319, 231] on div "Instant price" at bounding box center [314, 232] width 62 height 13
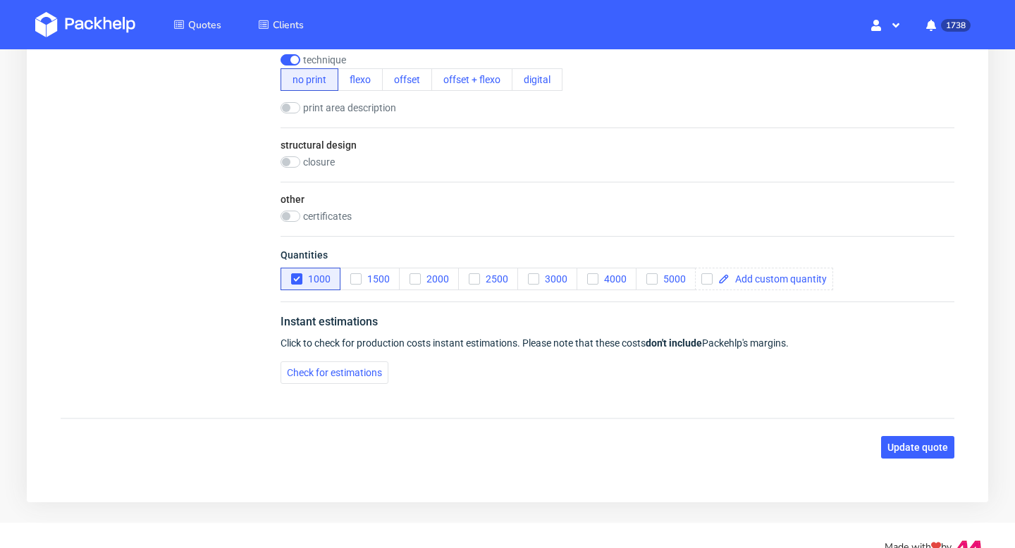
scroll to position [768, 0]
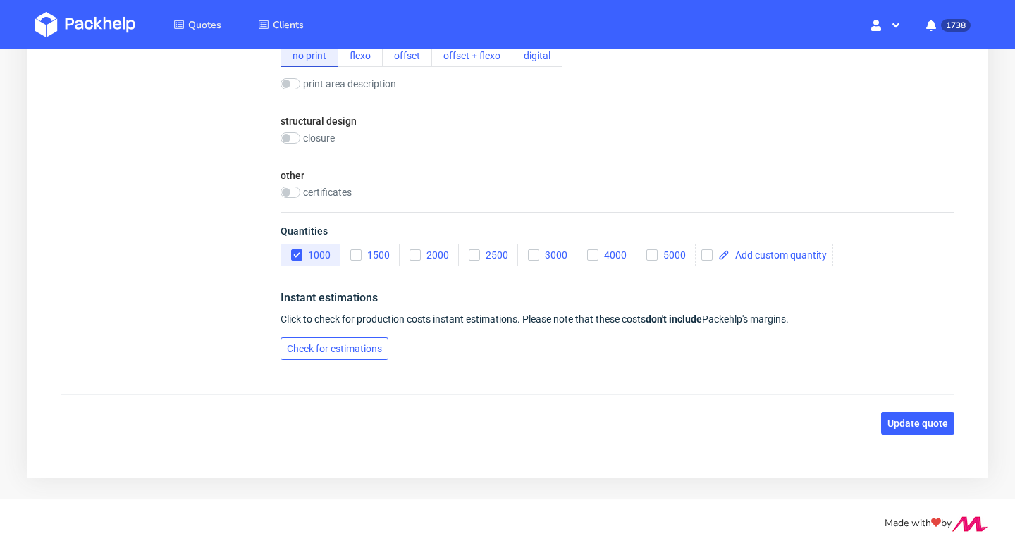
click at [359, 347] on span "Check for estimations" at bounding box center [334, 349] width 95 height 10
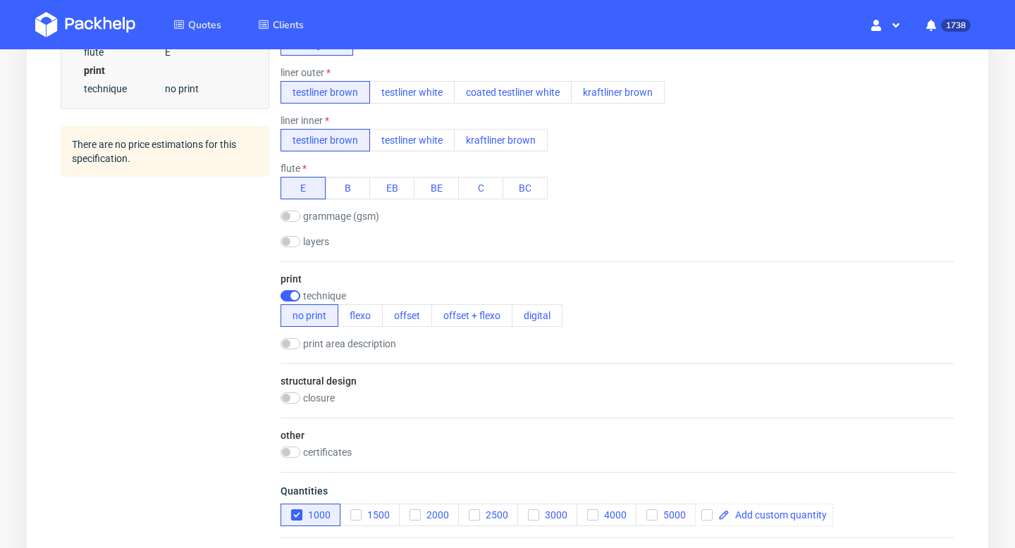
scroll to position [0, 0]
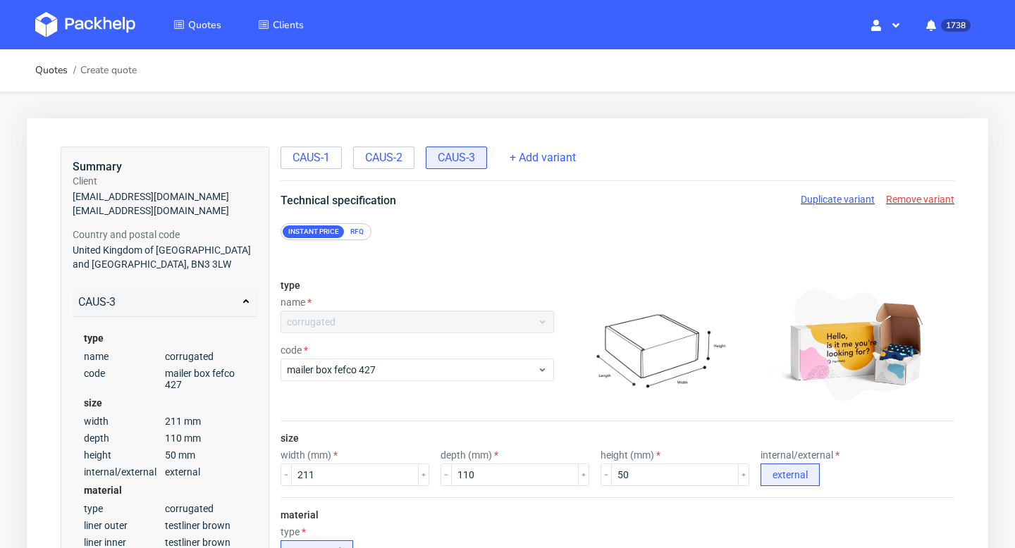
click at [359, 232] on div "RFQ" at bounding box center [357, 232] width 25 height 13
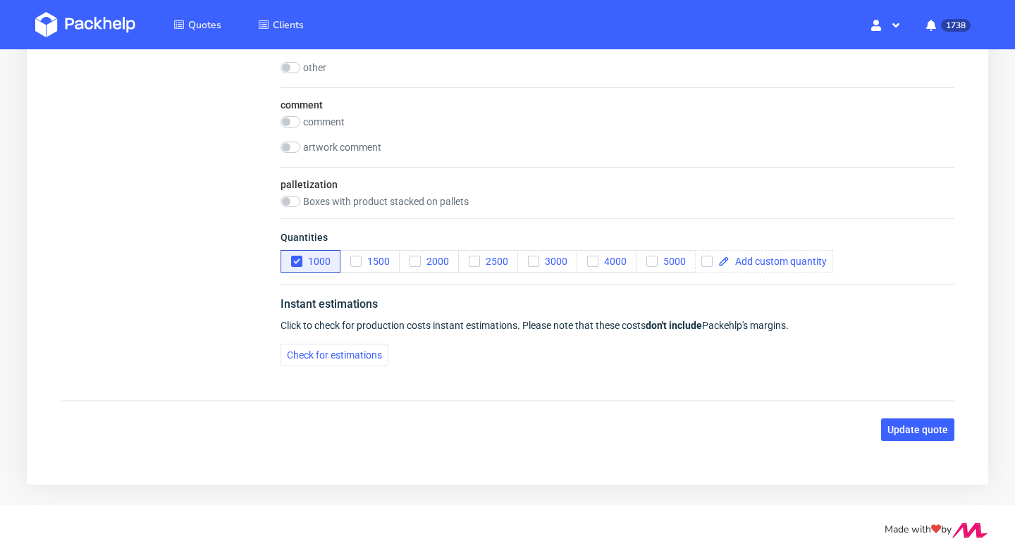
scroll to position [1363, 0]
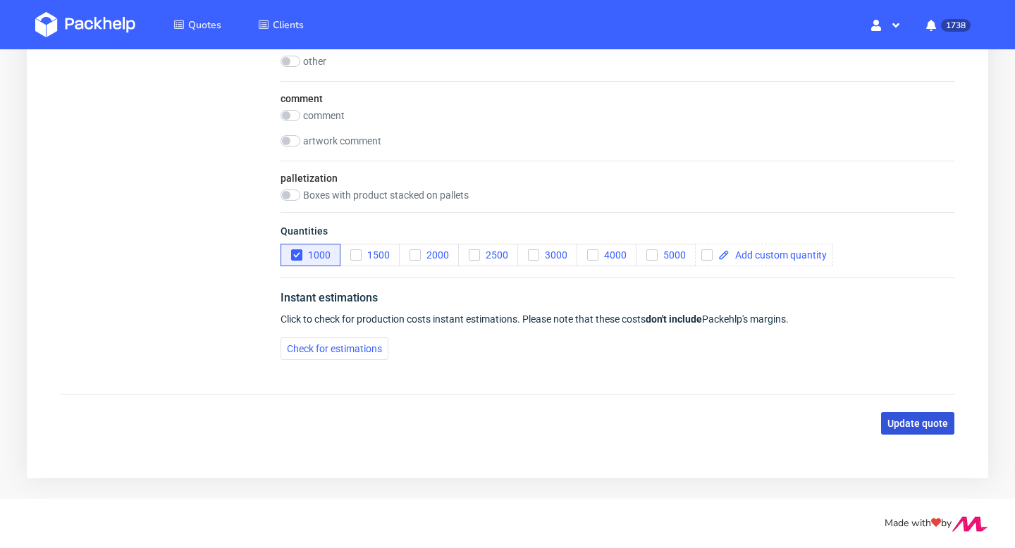
click at [929, 428] on span "Update quote" at bounding box center [917, 424] width 61 height 10
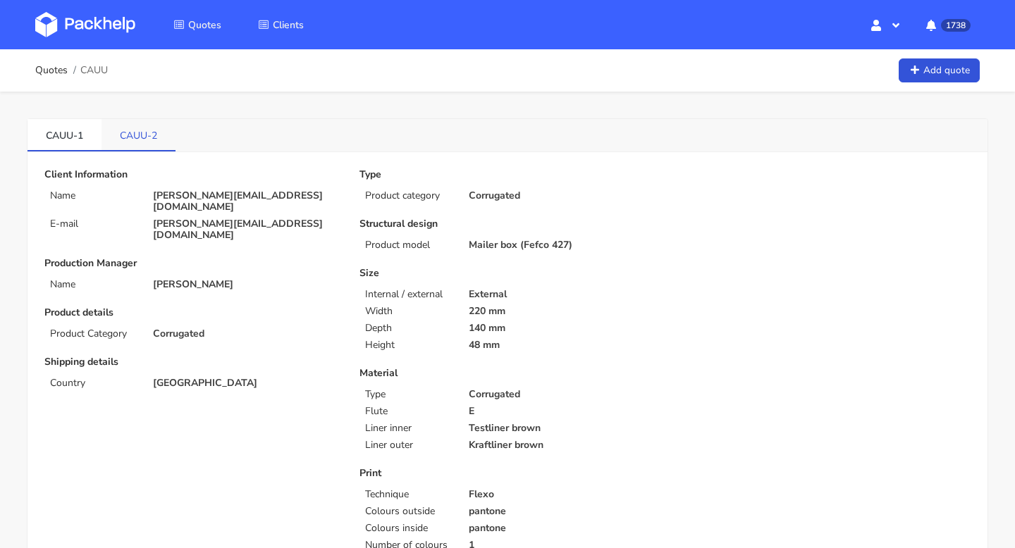
click at [133, 139] on link "CAUU-2" at bounding box center [139, 134] width 74 height 31
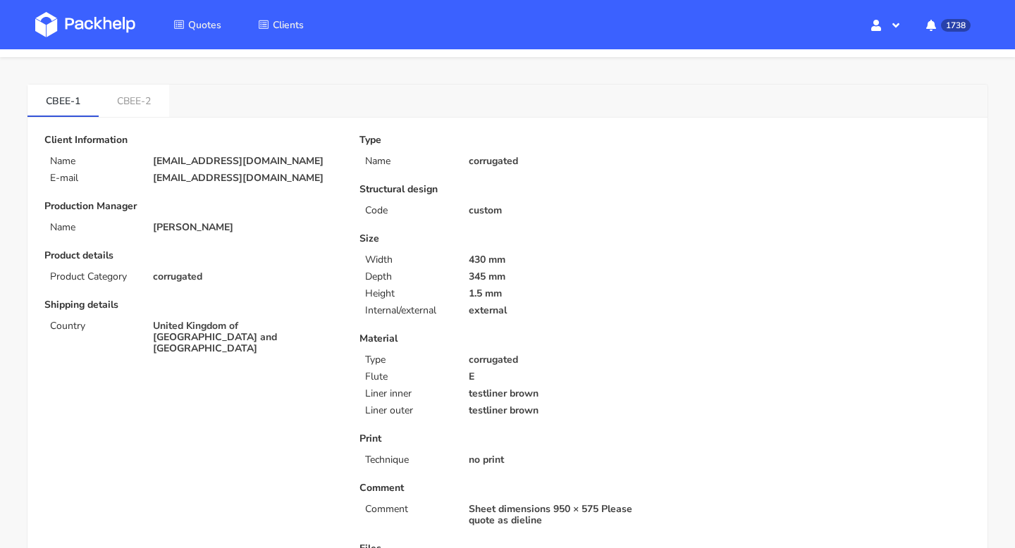
scroll to position [47, 0]
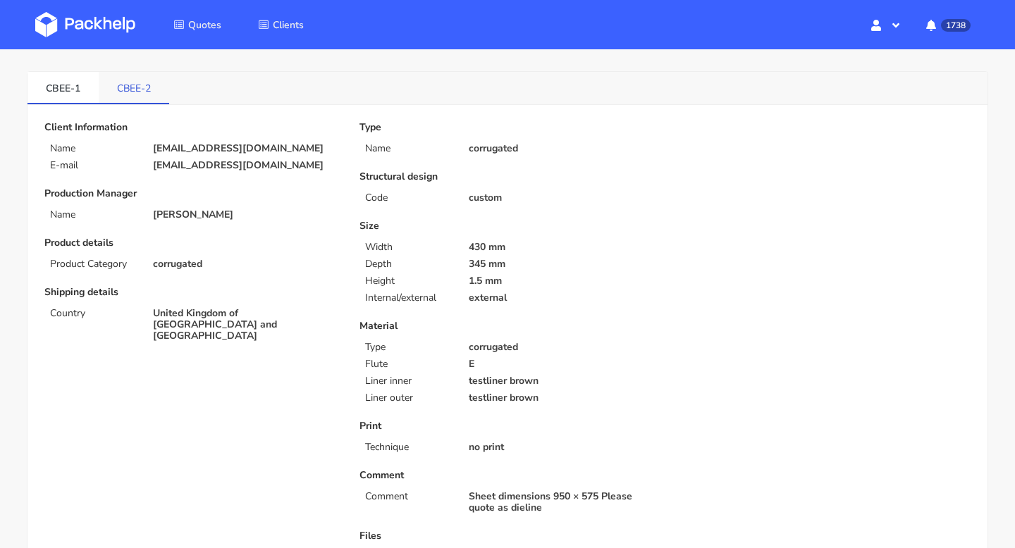
click at [145, 92] on link "CBEE-2" at bounding box center [134, 87] width 70 height 31
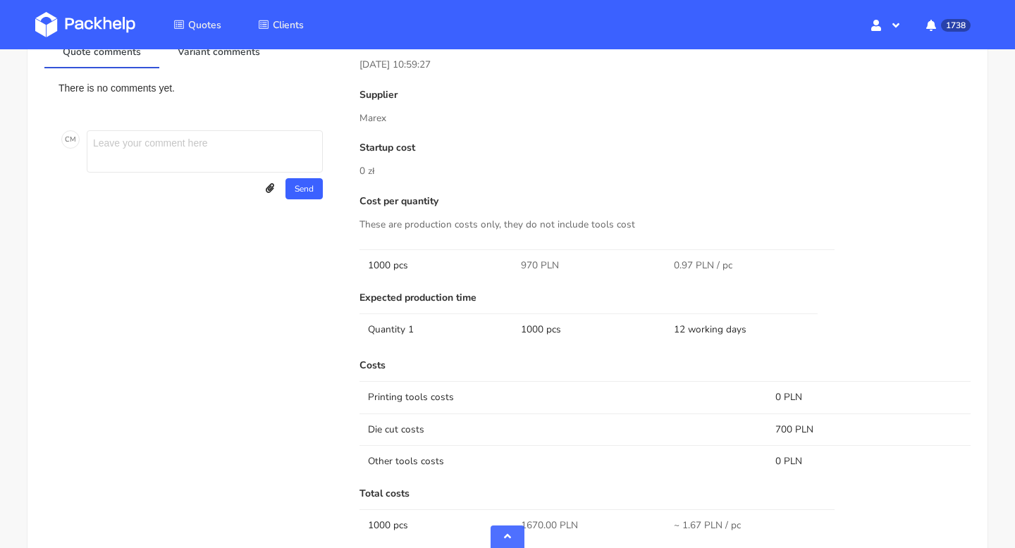
scroll to position [985, 0]
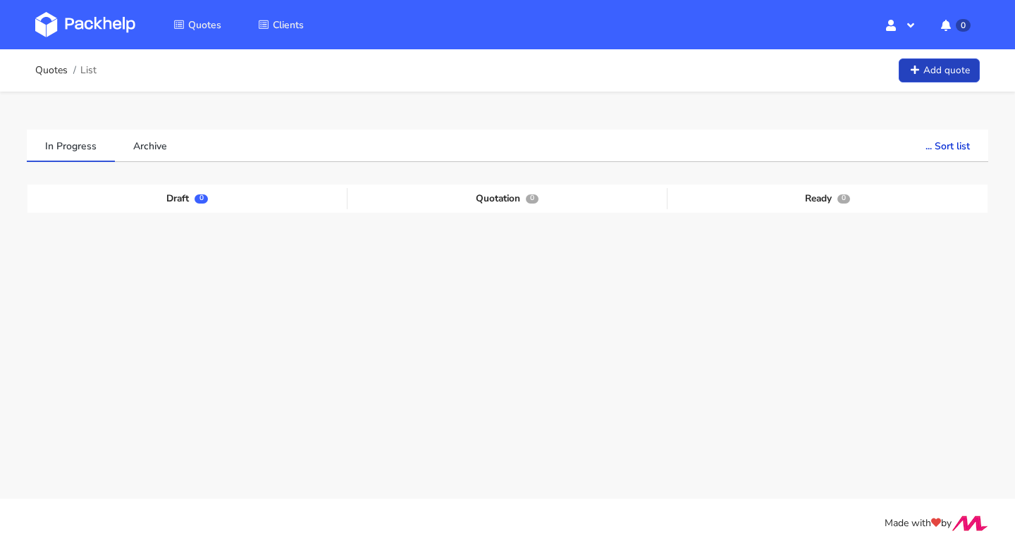
click at [958, 73] on link "Add quote" at bounding box center [939, 71] width 81 height 25
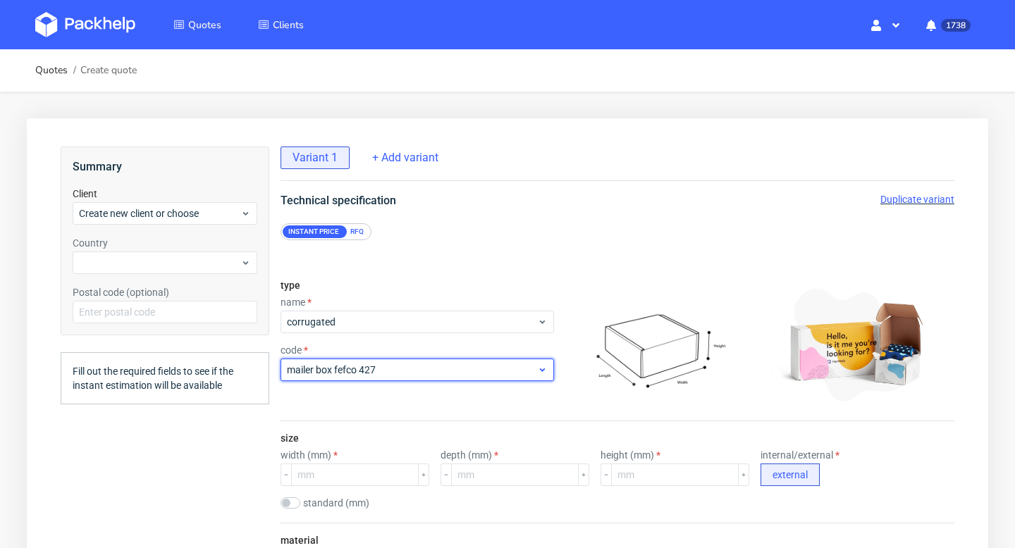
click at [330, 375] on span "mailer box fefco 427" at bounding box center [412, 370] width 250 height 14
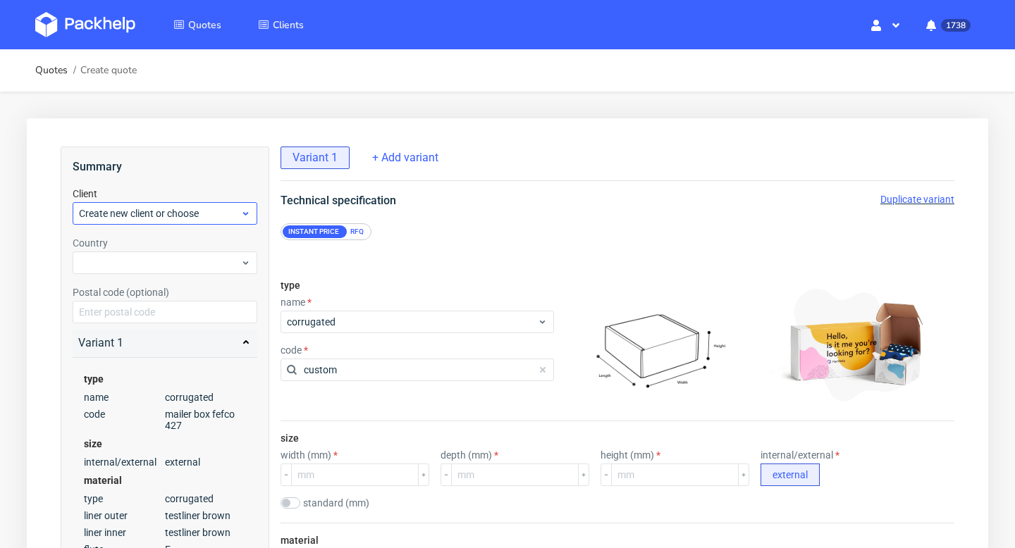
type input "custom"
click at [180, 214] on span "Create new client or choose" at bounding box center [159, 214] width 161 height 14
type input "🌸"
paste input "[EMAIL_ADDRESS][DOMAIN_NAME]"
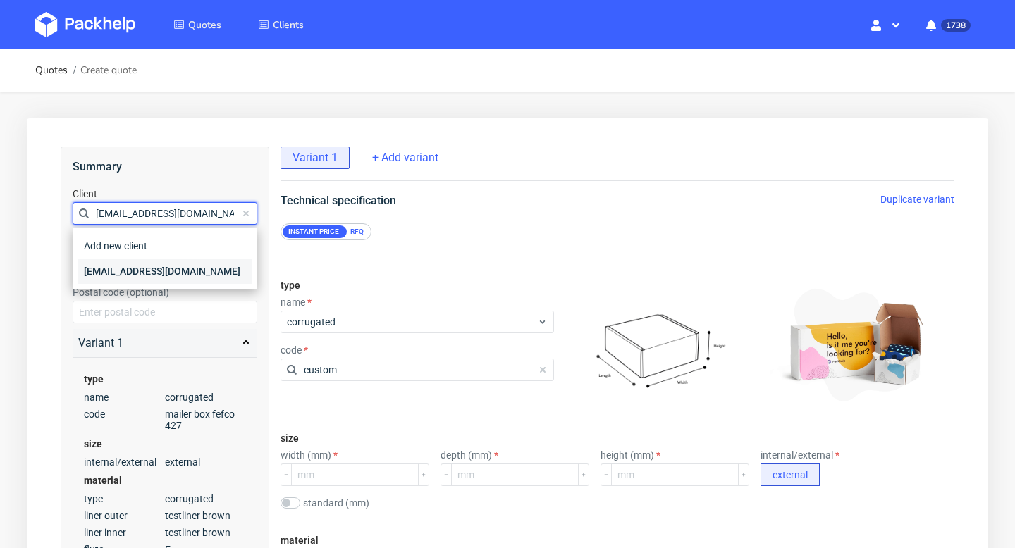
type input "[EMAIL_ADDRESS][DOMAIN_NAME]"
click at [129, 268] on div "[EMAIL_ADDRESS][DOMAIN_NAME]" at bounding box center [164, 271] width 173 height 25
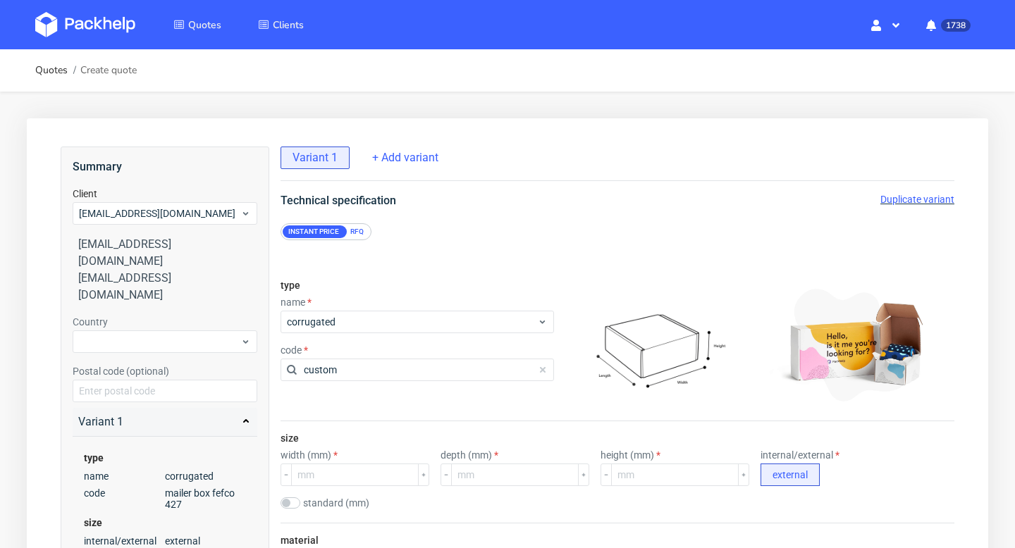
click at [130, 325] on div "Country Postal code (optional)" at bounding box center [165, 358] width 185 height 87
click at [128, 331] on div at bounding box center [165, 342] width 185 height 23
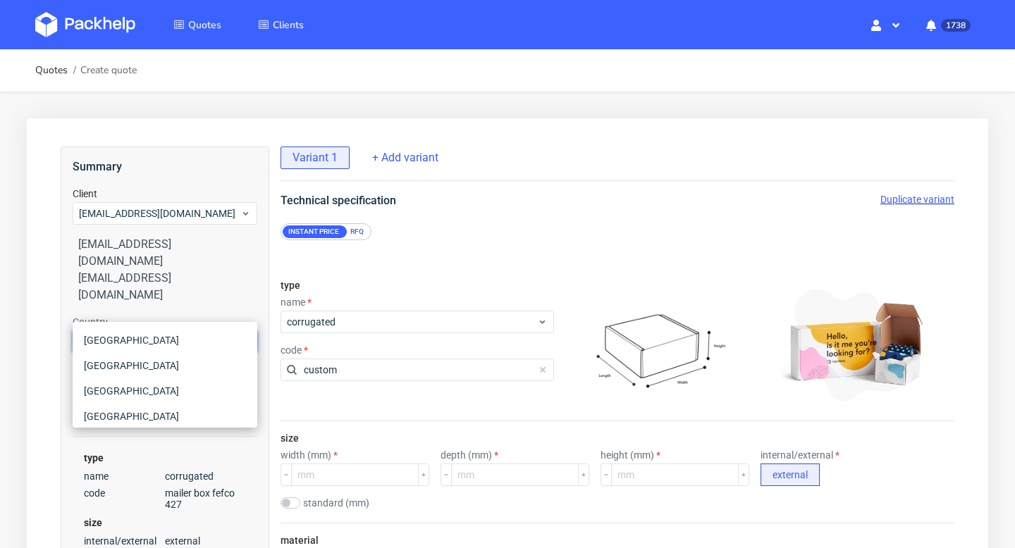
paste input "W1K 5DE"
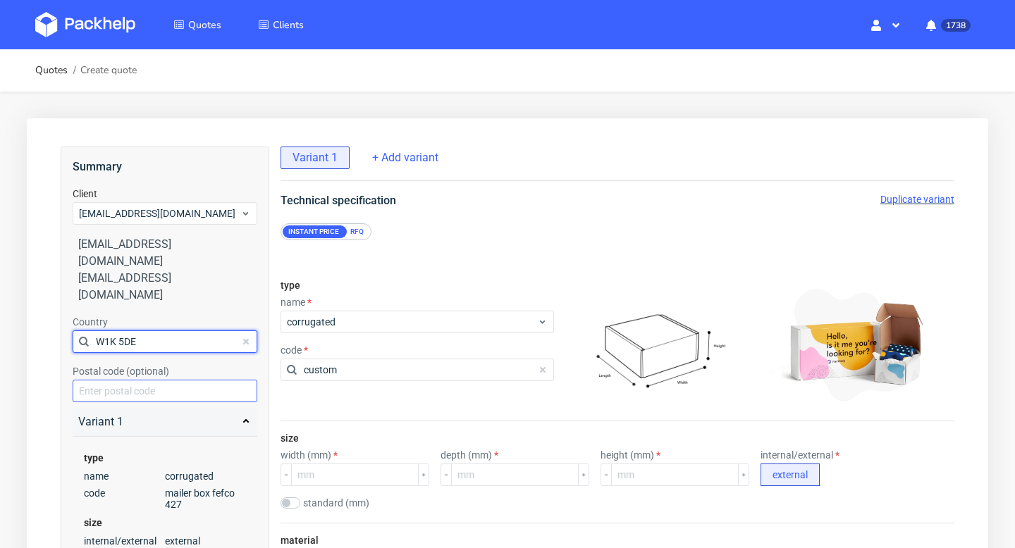
type input "W1K 5DE"
click at [141, 380] on input "text" at bounding box center [165, 391] width 185 height 23
paste input "W1K 5DE"
type input "W1K 5DE"
click at [144, 331] on input "W1K 5DE" at bounding box center [165, 342] width 185 height 23
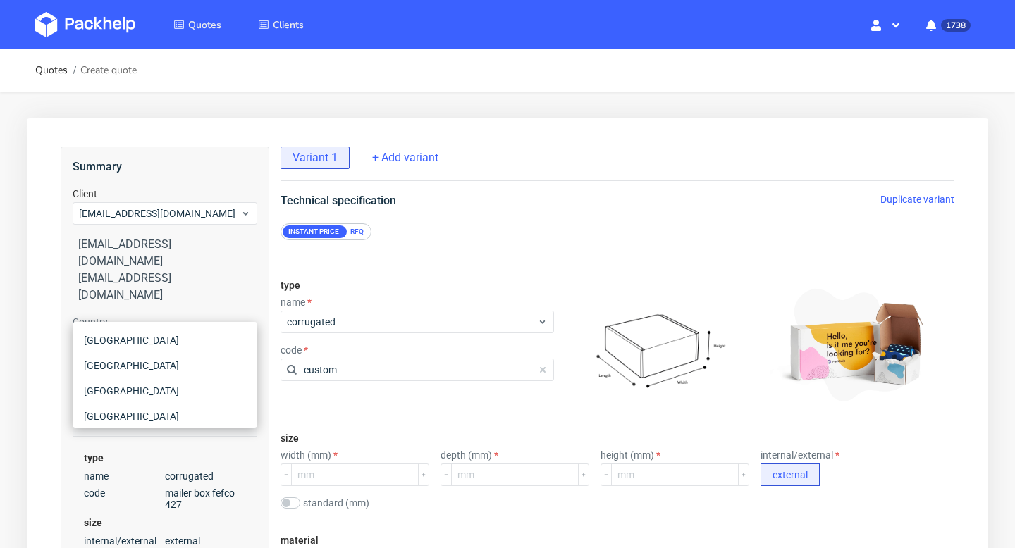
click at [144, 331] on input "text" at bounding box center [165, 342] width 185 height 23
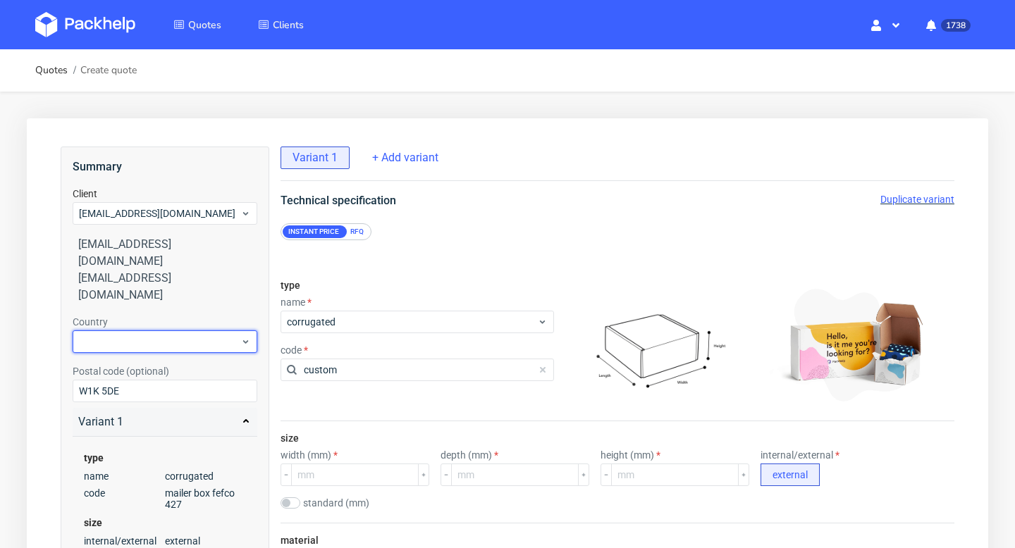
click at [144, 331] on div at bounding box center [165, 342] width 185 height 23
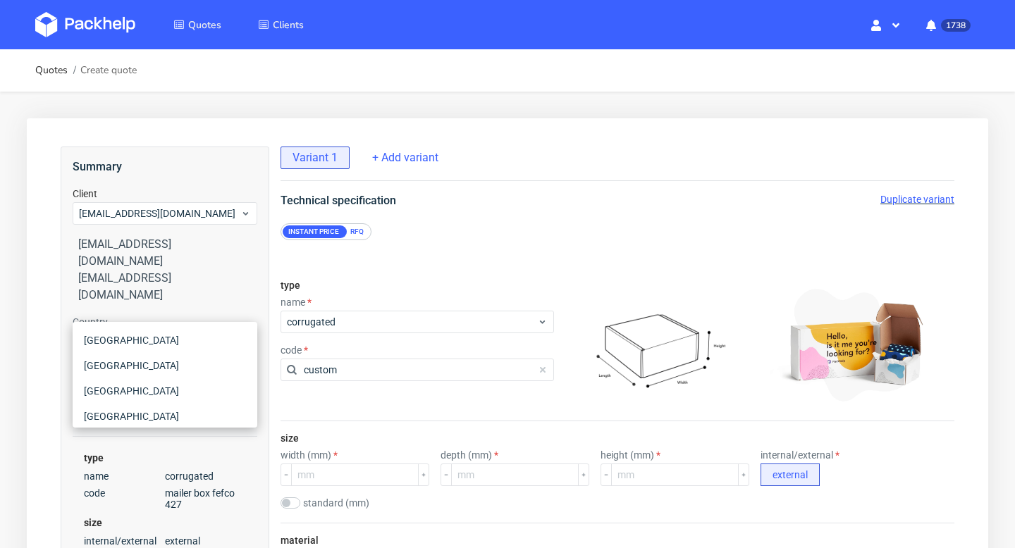
click at [144, 331] on input "text" at bounding box center [165, 342] width 185 height 23
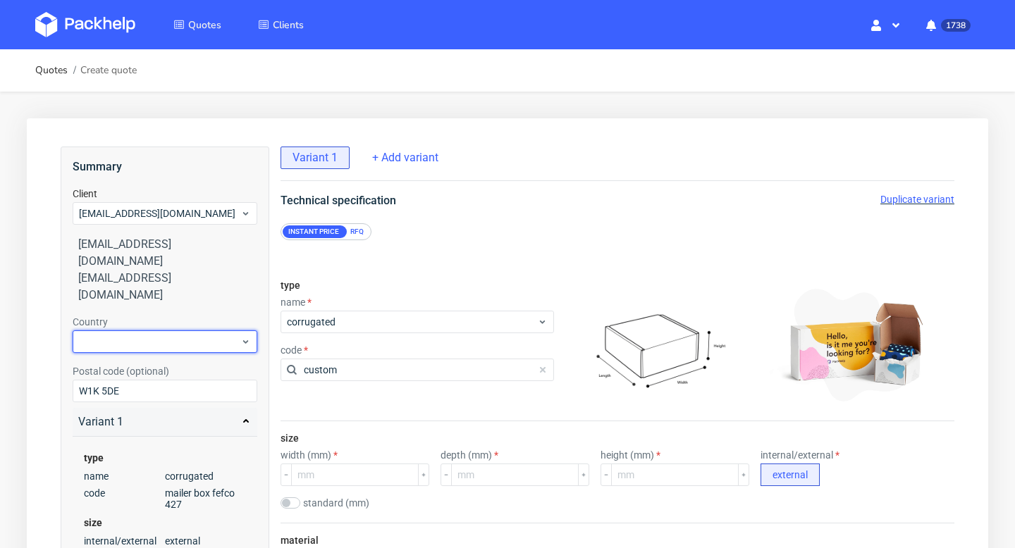
click at [144, 331] on div at bounding box center [165, 342] width 185 height 23
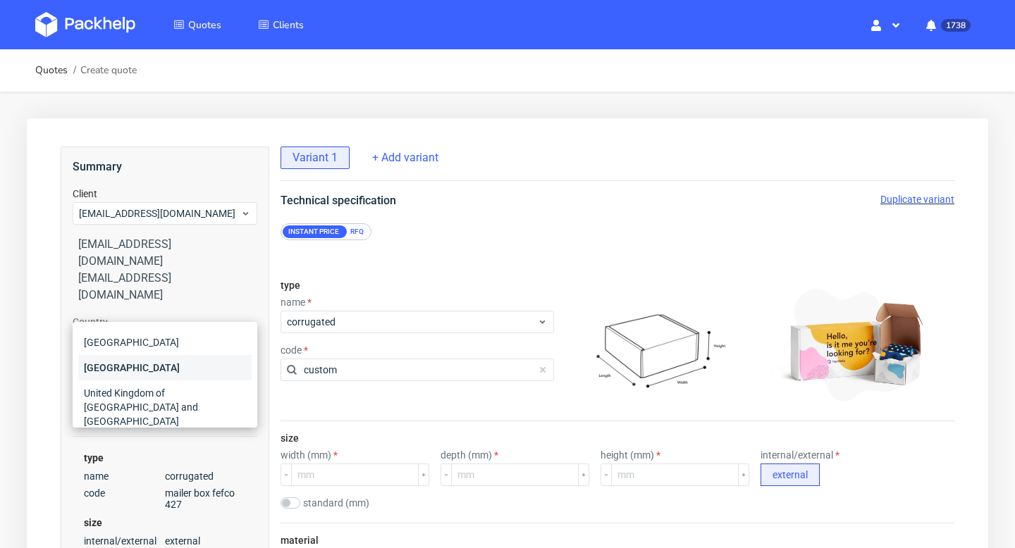
scroll to position [65, 0]
type input "uni"
click at [145, 382] on div "United Kingdom of [GEOGRAPHIC_DATA] and [GEOGRAPHIC_DATA]" at bounding box center [164, 406] width 173 height 54
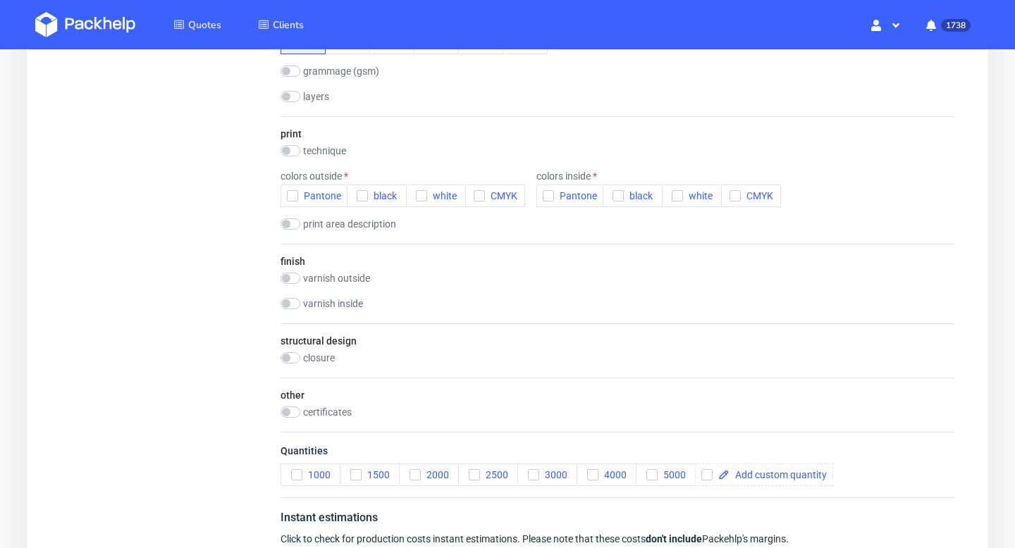
scroll to position [0, 0]
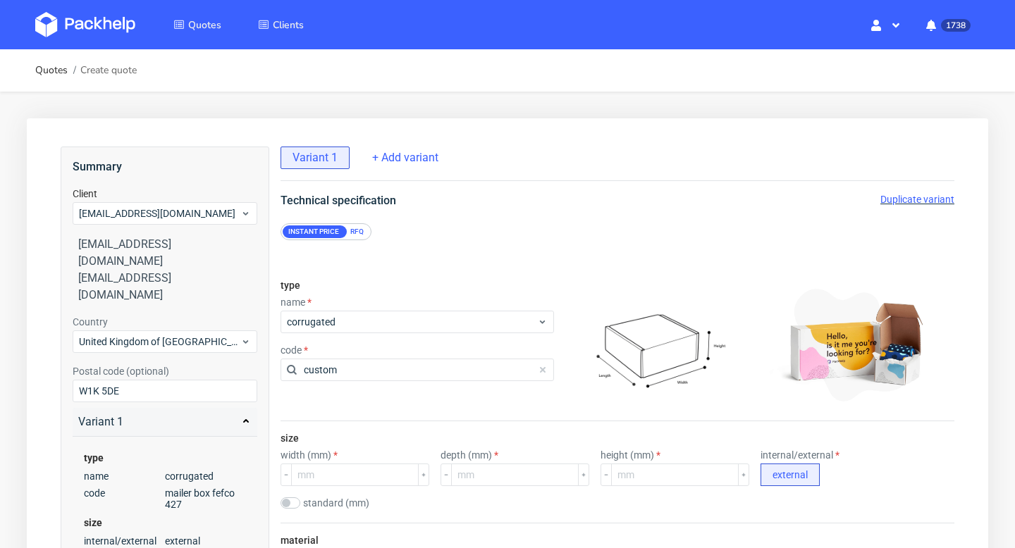
click at [359, 233] on div "RFQ" at bounding box center [357, 232] width 25 height 13
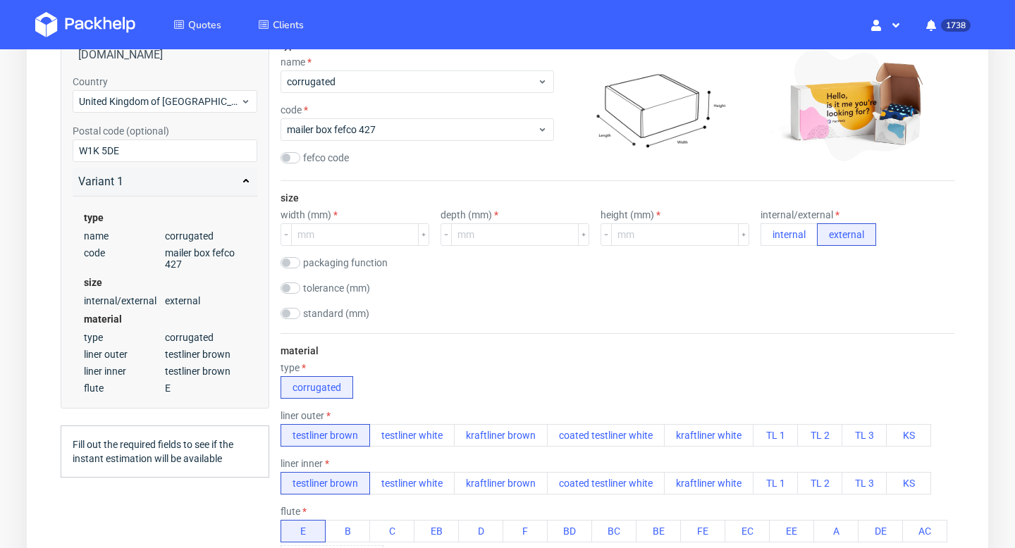
scroll to position [262, 0]
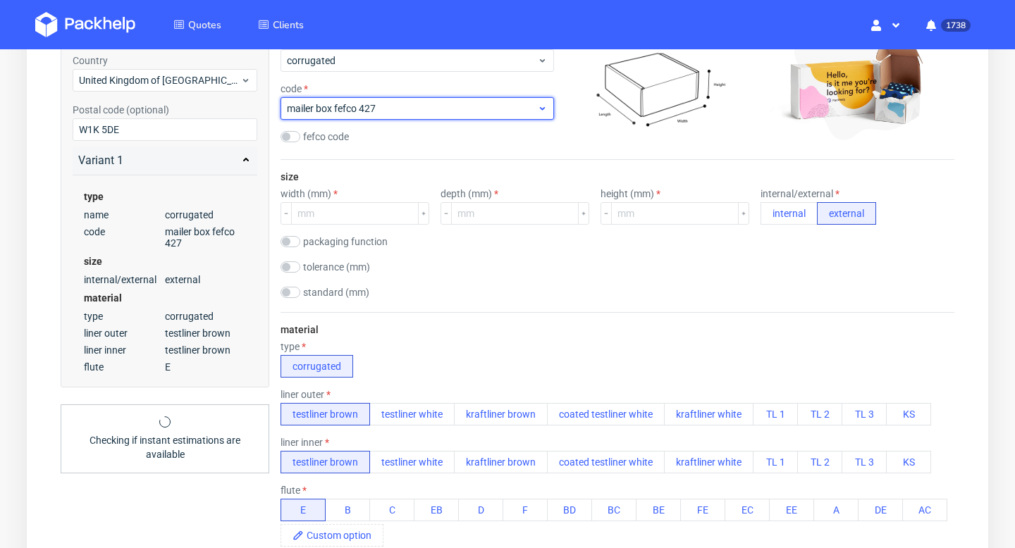
click at [351, 109] on span "mailer box fefco 427" at bounding box center [412, 109] width 250 height 14
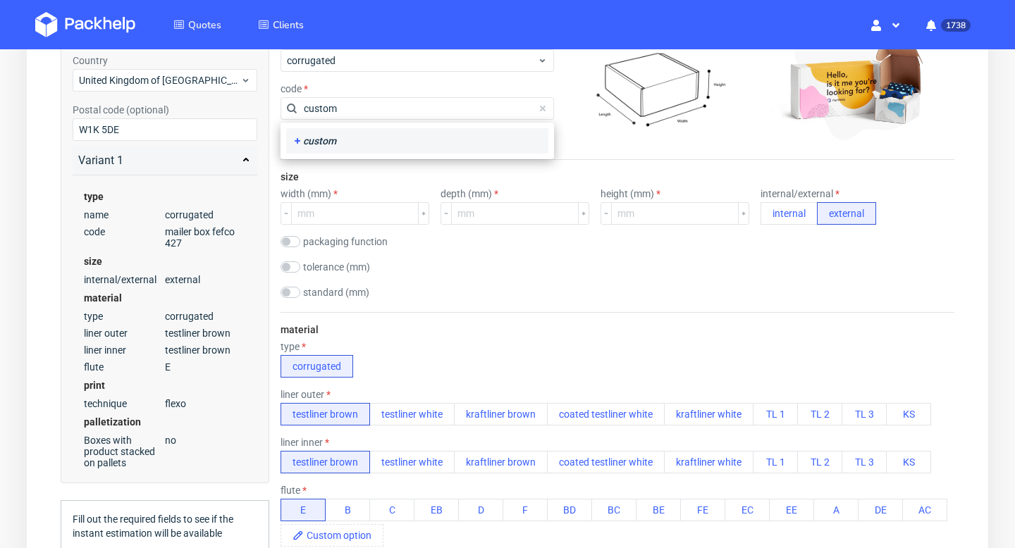
type input "custom"
click at [357, 141] on div "custom" at bounding box center [417, 141] width 251 height 14
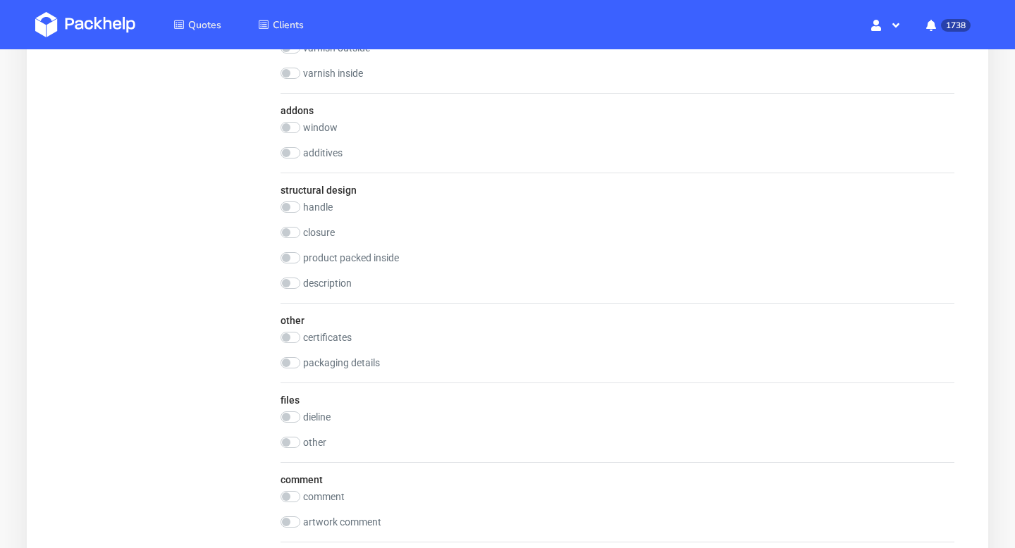
scroll to position [1090, 0]
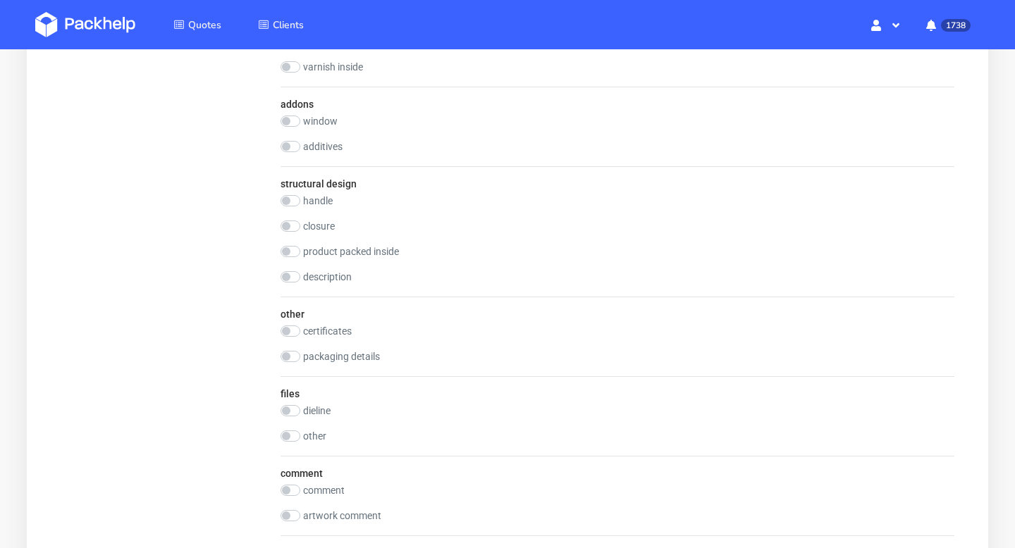
click at [323, 410] on label "dieline" at bounding box center [316, 410] width 27 height 11
checkbox input "true"
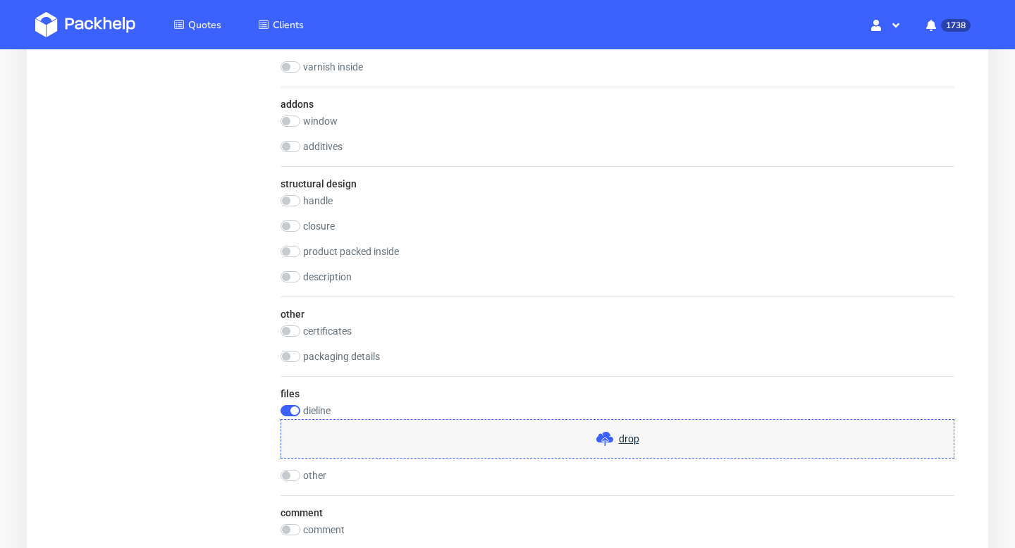
click at [389, 426] on div "drop" at bounding box center [618, 438] width 674 height 39
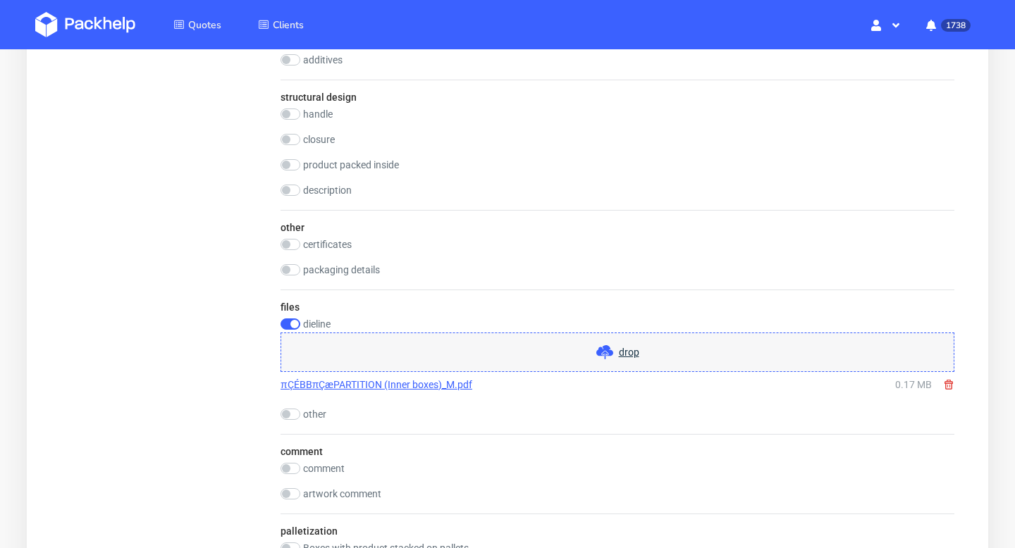
scroll to position [1462, 0]
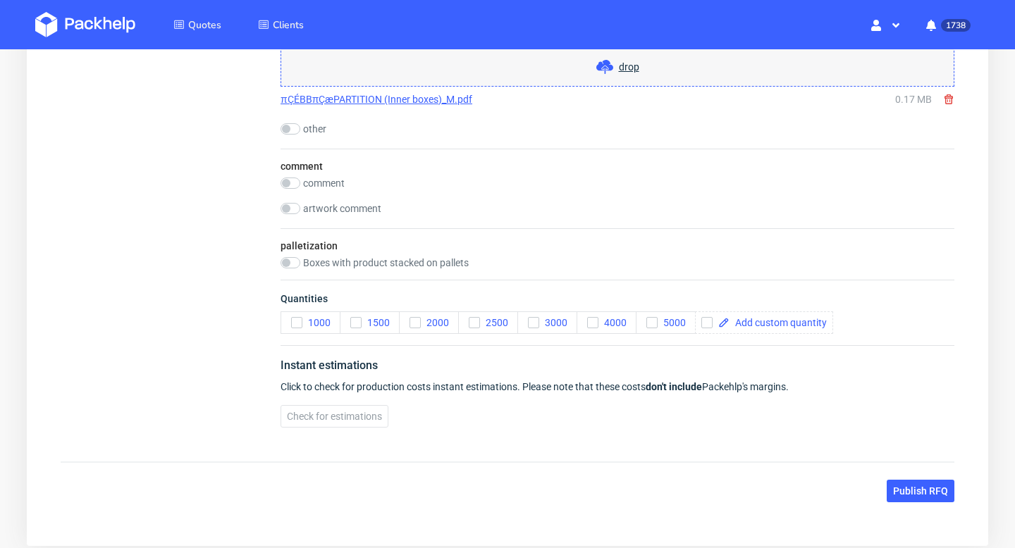
click at [312, 185] on label "comment" at bounding box center [324, 183] width 42 height 11
checkbox input "true"
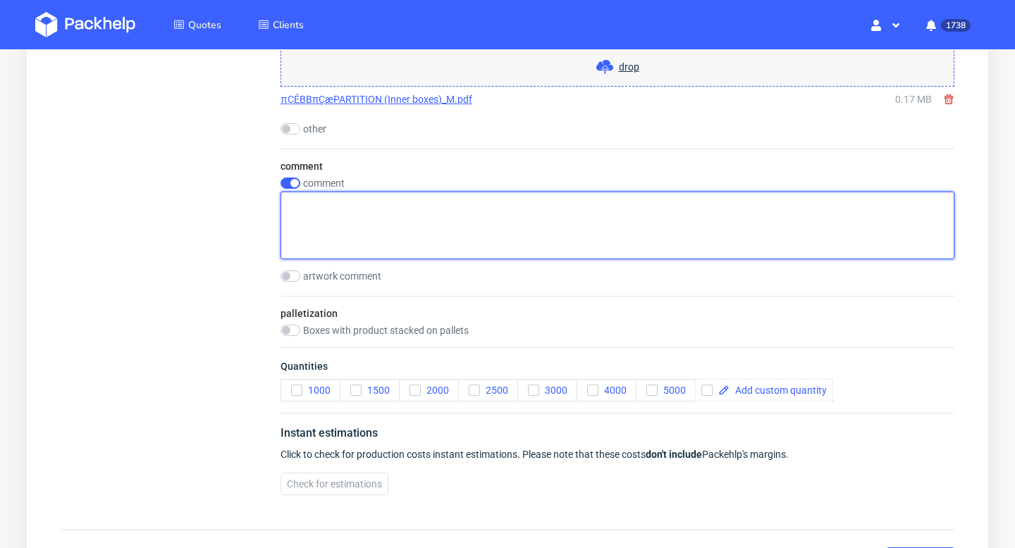
click at [316, 213] on textarea at bounding box center [618, 226] width 674 height 68
paste textarea "1100 E/F C5xC5 × 519"
type textarea "1100 E/F C5xC5 × 519"
drag, startPoint x: 327, startPoint y: 240, endPoint x: 278, endPoint y: 177, distance: 79.4
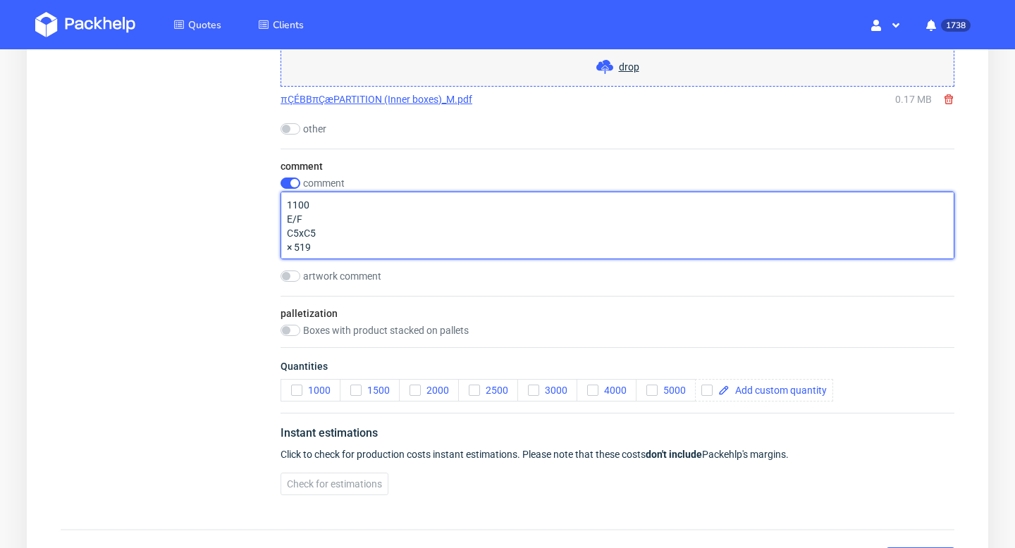
drag, startPoint x: 319, startPoint y: 250, endPoint x: 283, endPoint y: 199, distance: 62.2
click at [283, 199] on textarea "1100 E/F C5xC5 × 519" at bounding box center [618, 226] width 674 height 68
click at [322, 224] on textarea "1100 E/F C5xC5 × 519" at bounding box center [618, 226] width 674 height 68
drag, startPoint x: 323, startPoint y: 251, endPoint x: 283, endPoint y: 197, distance: 66.5
click at [283, 197] on textarea "1100 E/F C5xC5 × 519" at bounding box center [618, 226] width 674 height 68
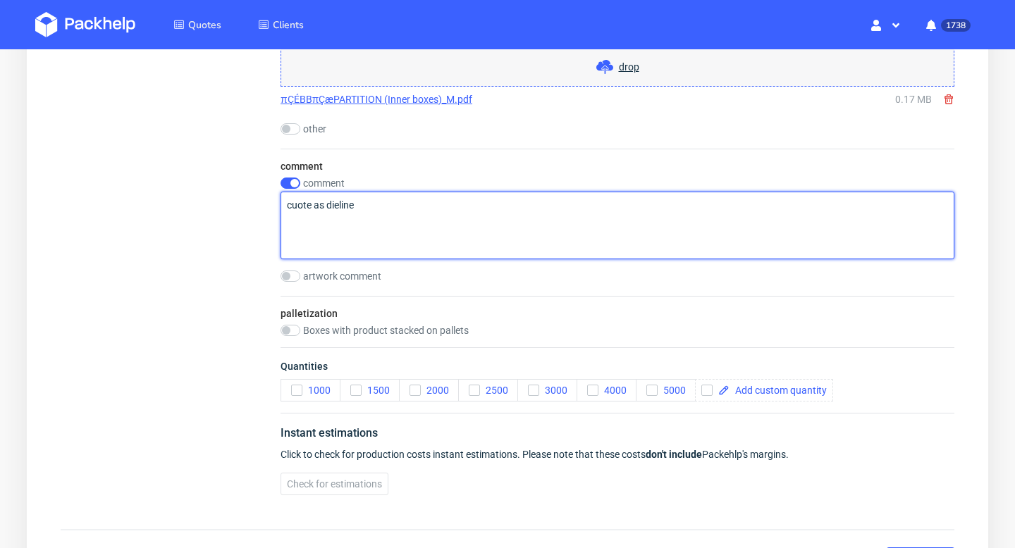
type textarea "cuote as dieline"
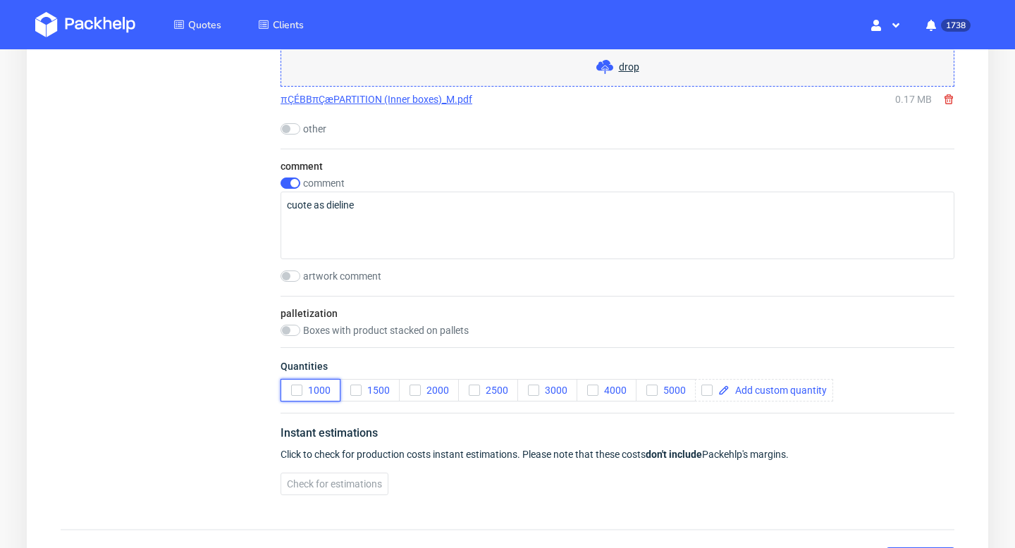
click at [295, 392] on use "button" at bounding box center [296, 390] width 6 height 5
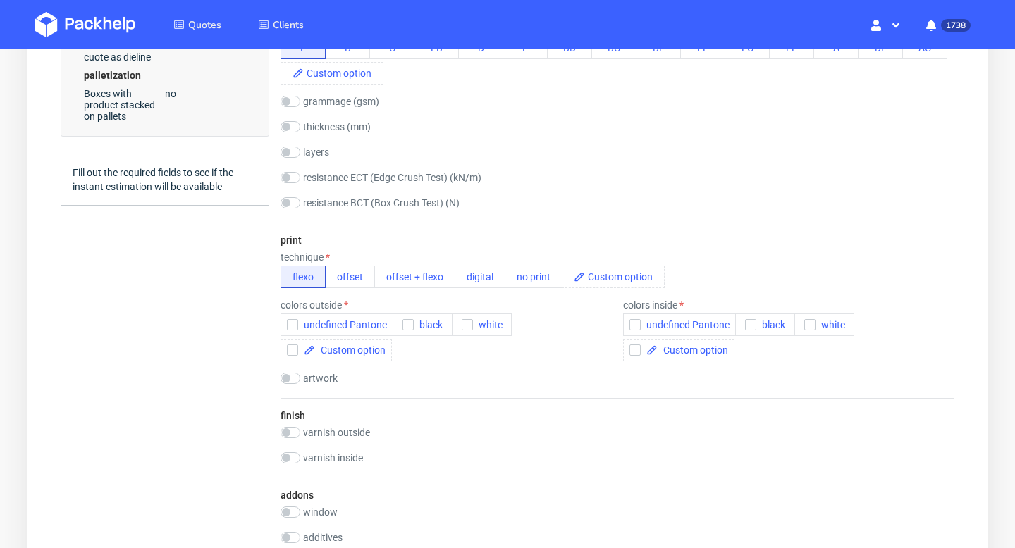
scroll to position [570, 0]
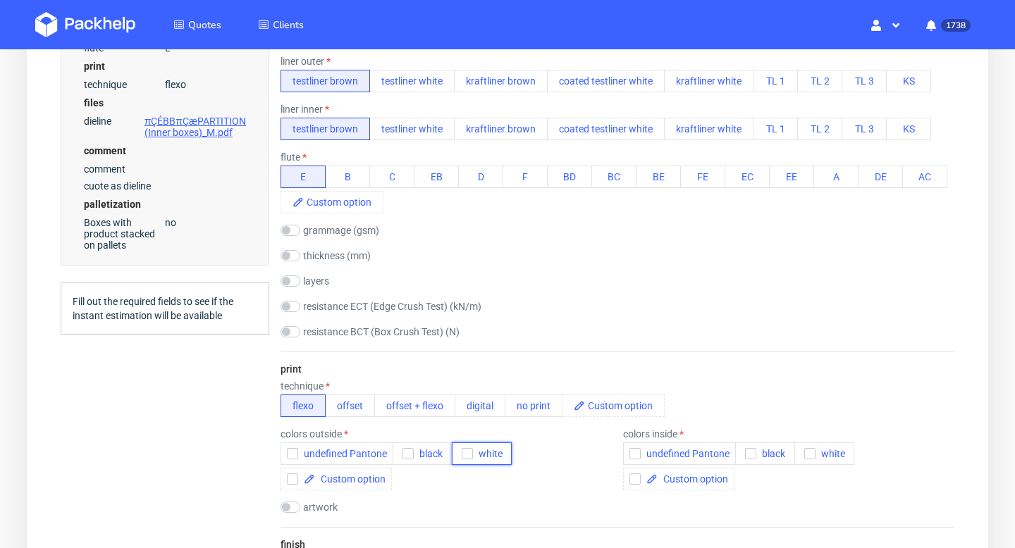
click at [467, 455] on icon "button" at bounding box center [467, 454] width 10 height 10
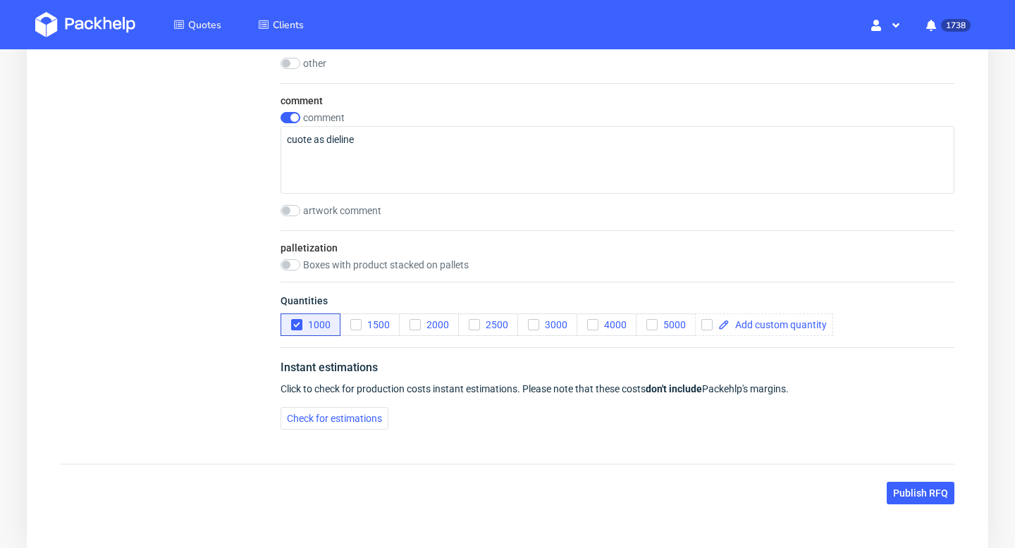
scroll to position [1572, 0]
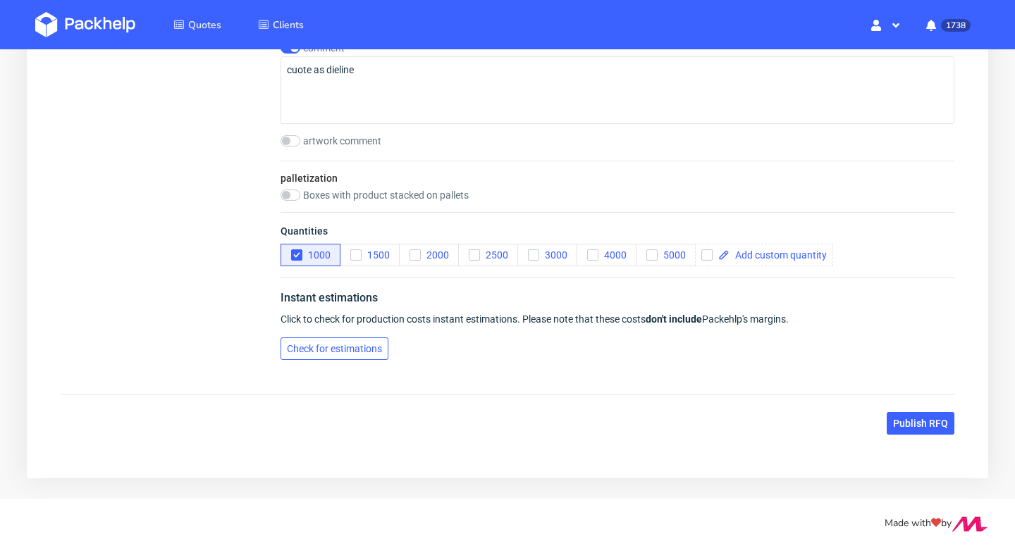
click at [360, 354] on span "Check for estimations" at bounding box center [334, 349] width 95 height 10
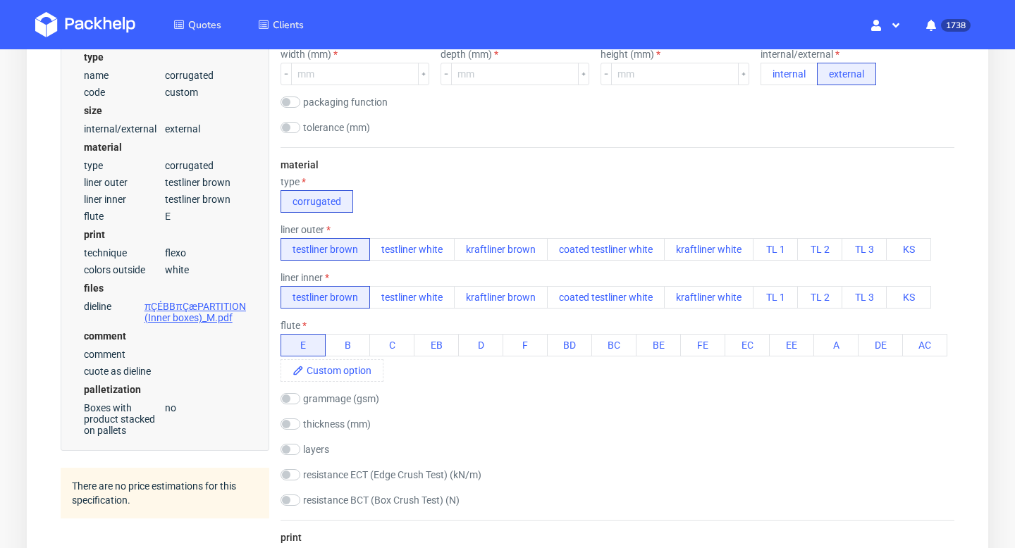
scroll to position [400, 0]
click at [367, 72] on input "number" at bounding box center [355, 74] width 128 height 23
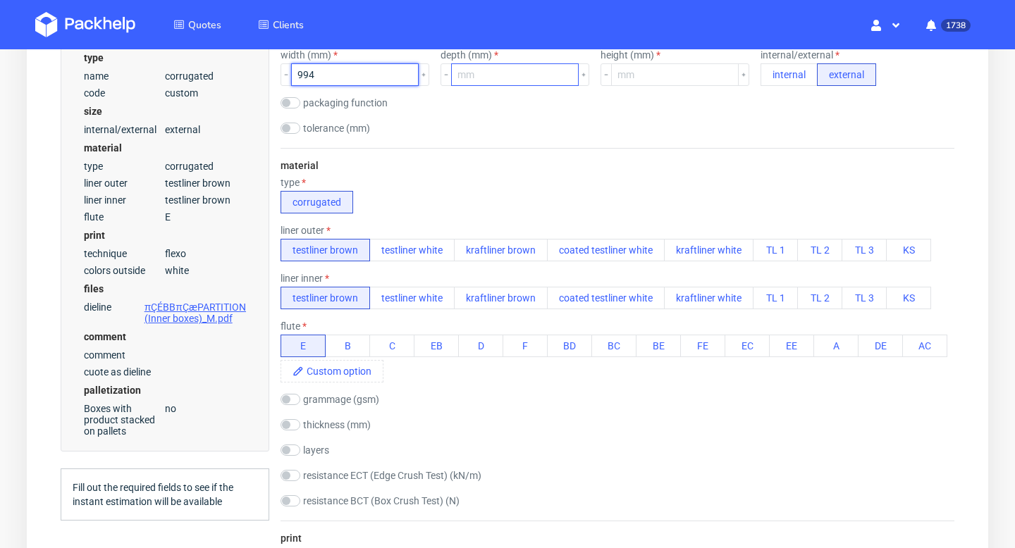
type input "994"
click at [512, 77] on input "number" at bounding box center [515, 74] width 128 height 23
type input "499"
click at [623, 76] on input "number" at bounding box center [675, 74] width 128 height 23
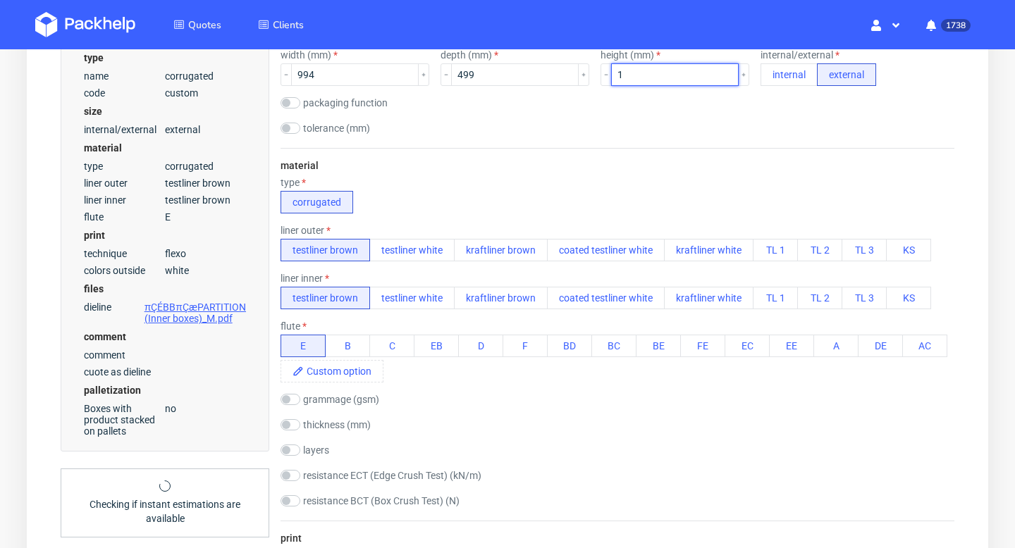
type input "1"
click at [636, 122] on div "size width (mm) 994 depth (mm) 499 height (mm) 1 internal/external internal ext…" at bounding box center [618, 84] width 674 height 127
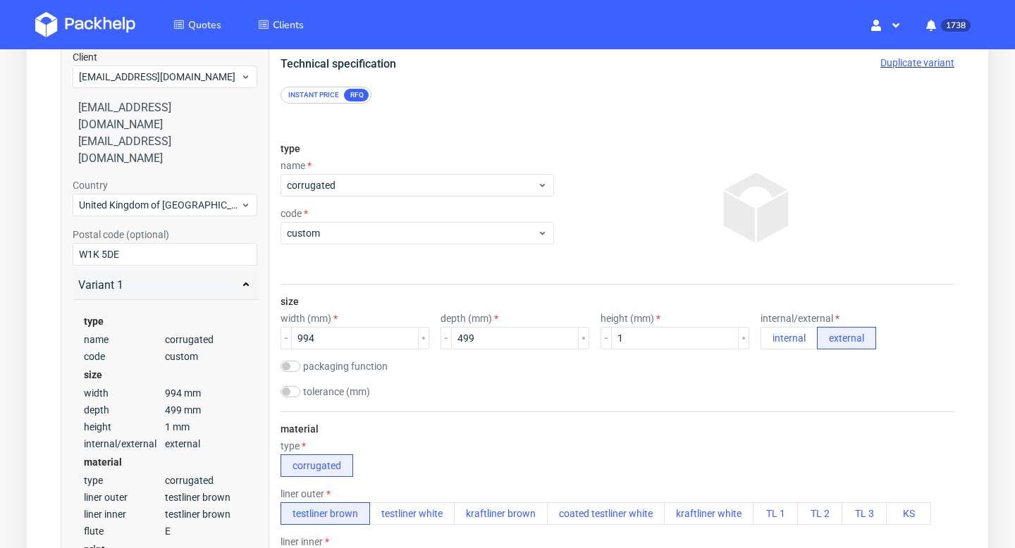
scroll to position [0, 0]
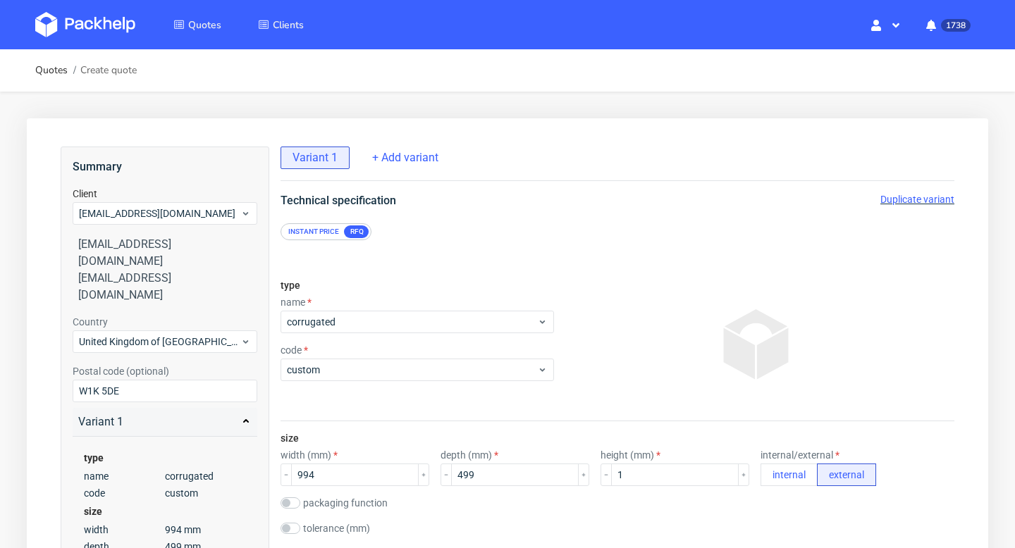
click at [926, 196] on span "Duplicate variant" at bounding box center [917, 199] width 74 height 11
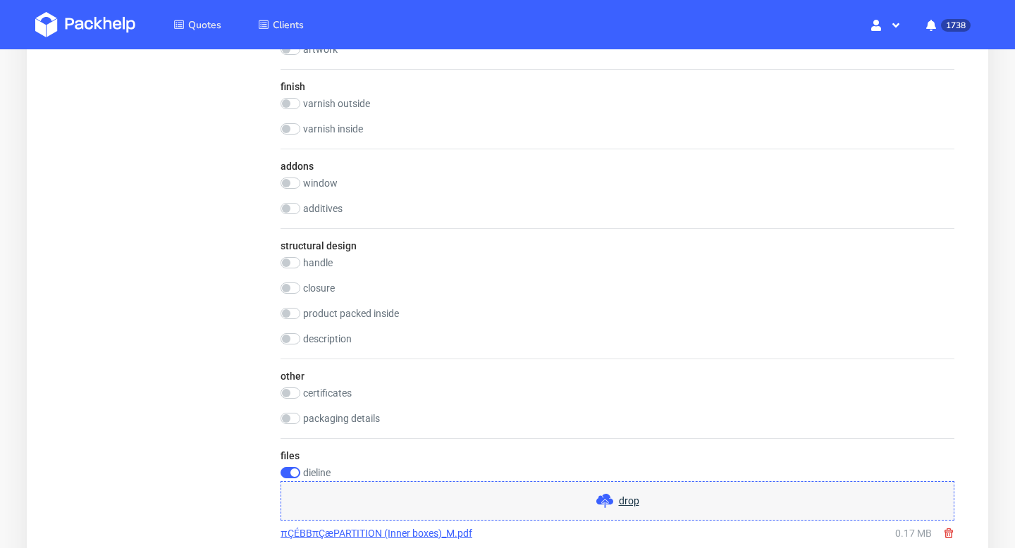
scroll to position [1139, 0]
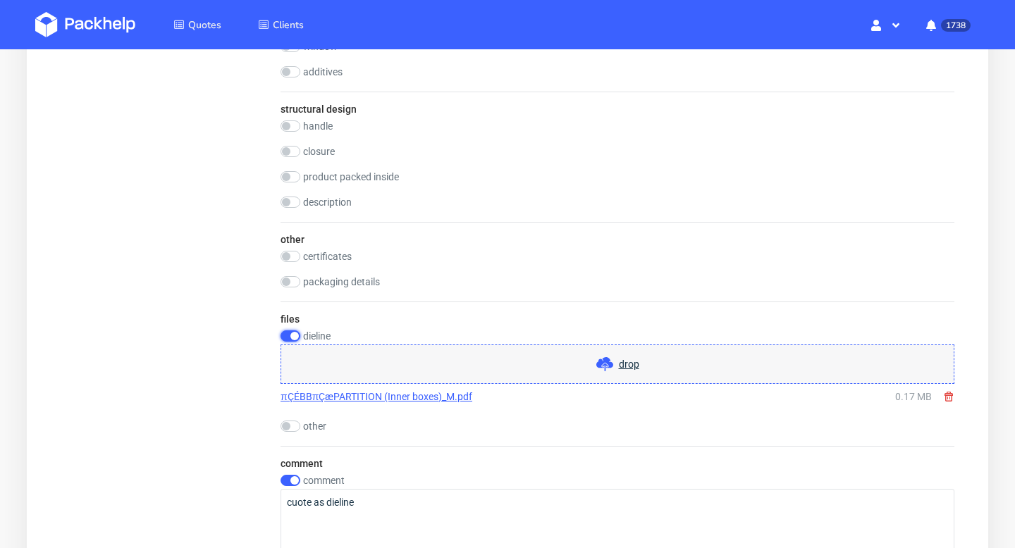
click at [291, 333] on input "checkbox" at bounding box center [291, 336] width 20 height 11
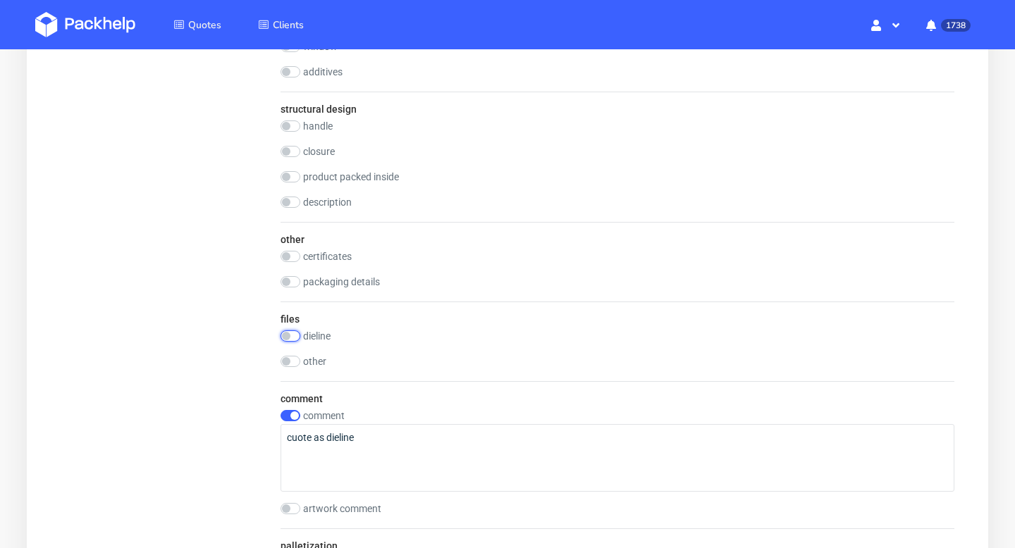
click at [291, 333] on input "checkbox" at bounding box center [291, 336] width 20 height 11
checkbox input "true"
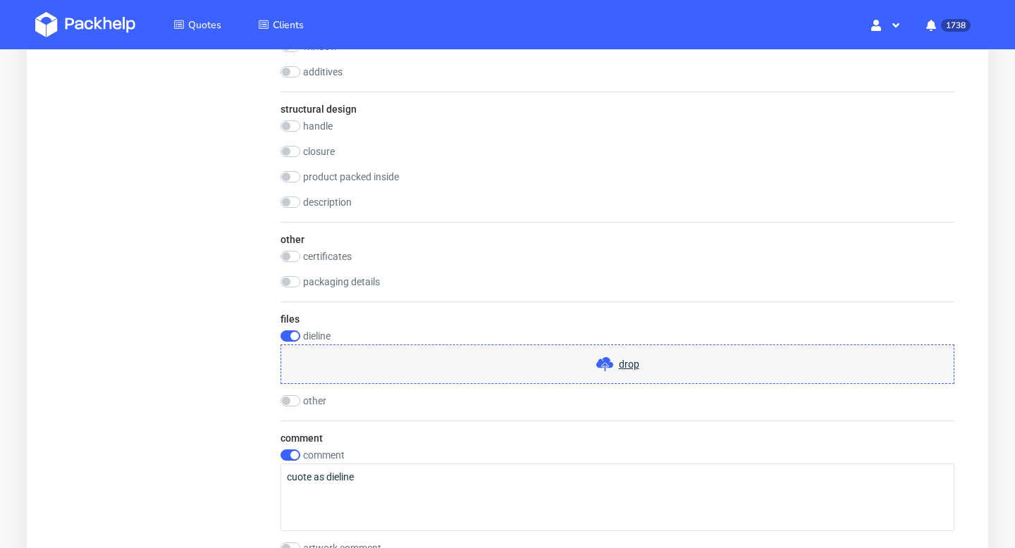
click at [474, 362] on div "drop" at bounding box center [618, 364] width 674 height 39
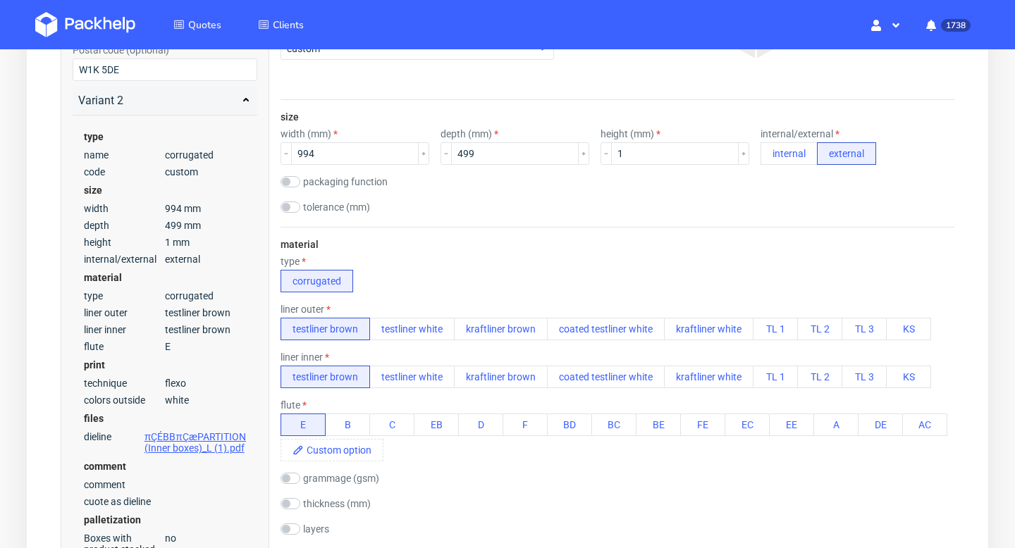
scroll to position [197, 0]
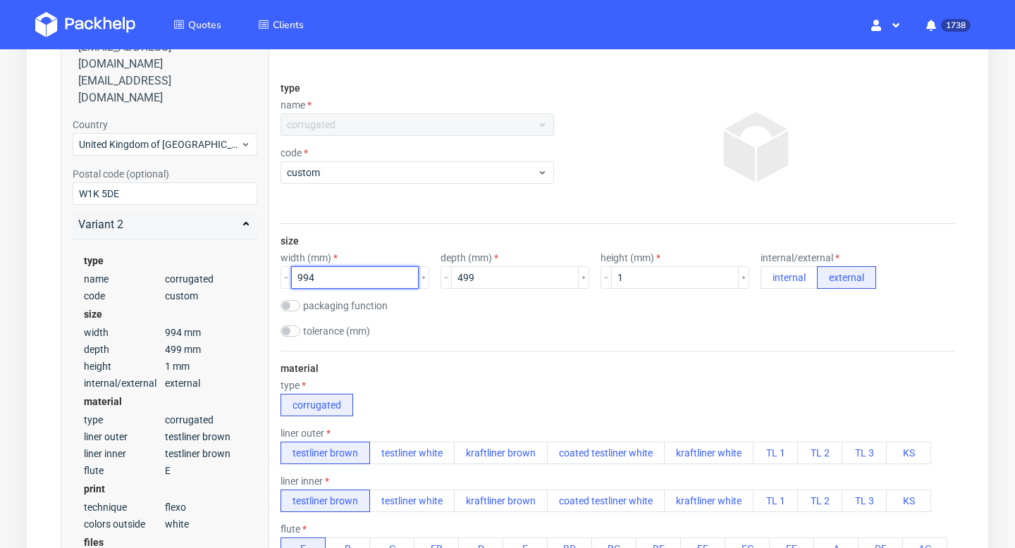
click at [340, 280] on input "994" at bounding box center [355, 277] width 128 height 23
type input "1244"
click at [496, 274] on input "499" at bounding box center [515, 277] width 128 height 23
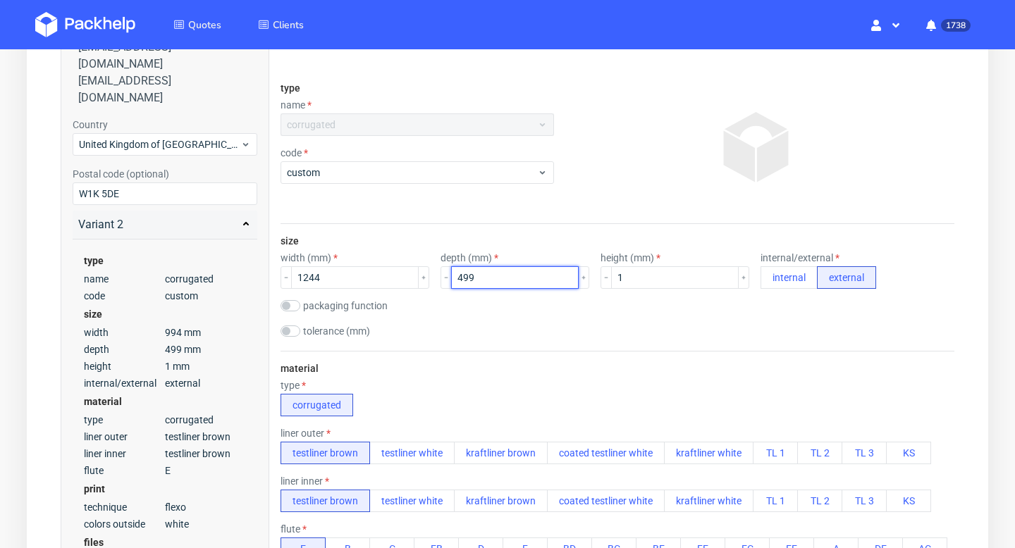
click at [496, 274] on input "499" at bounding box center [515, 277] width 128 height 23
drag, startPoint x: 474, startPoint y: 278, endPoint x: 429, endPoint y: 278, distance: 45.8
click at [441, 278] on div "499" at bounding box center [515, 277] width 149 height 23
click at [458, 278] on input "624" at bounding box center [515, 277] width 128 height 23
type input "604"
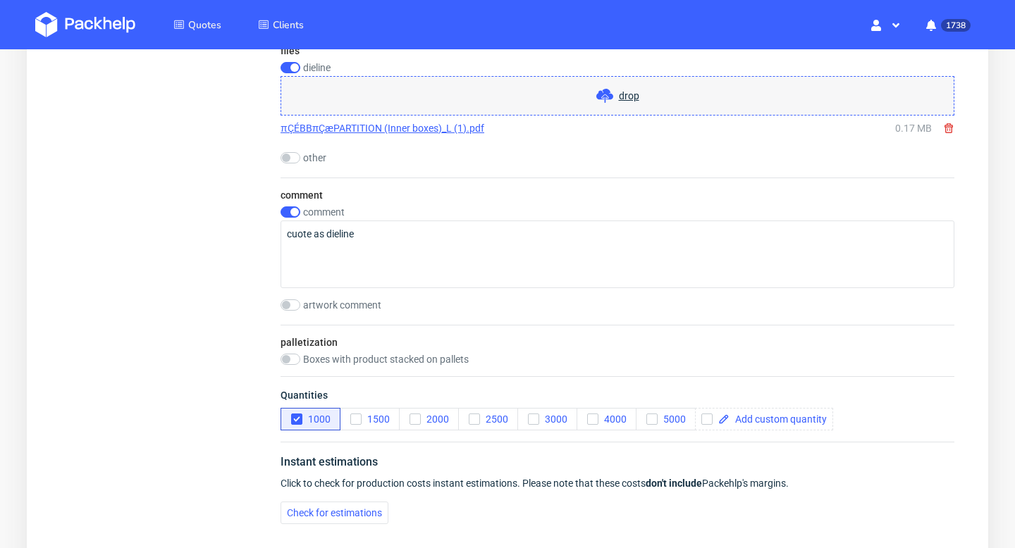
scroll to position [1572, 0]
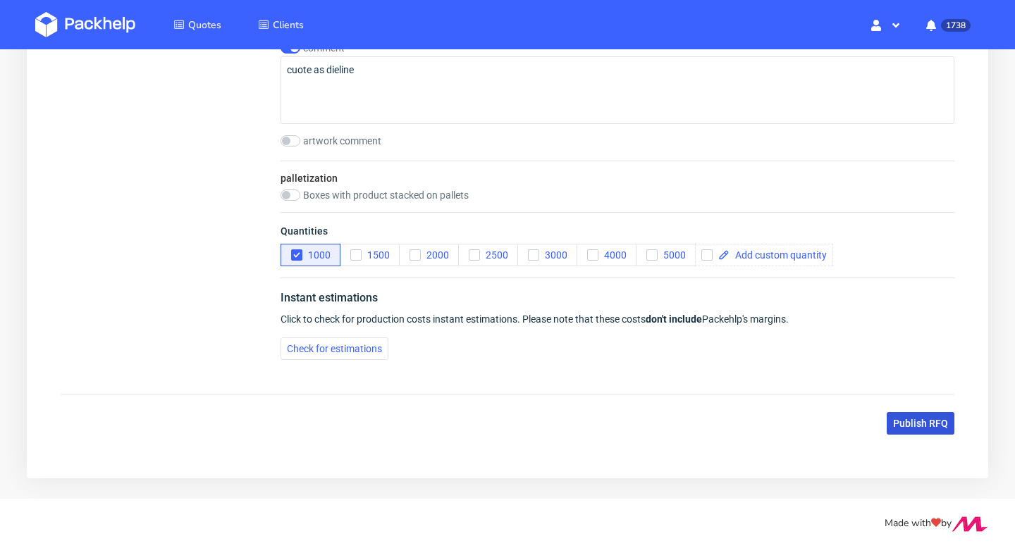
click at [930, 431] on button "Publish RFQ" at bounding box center [921, 423] width 68 height 23
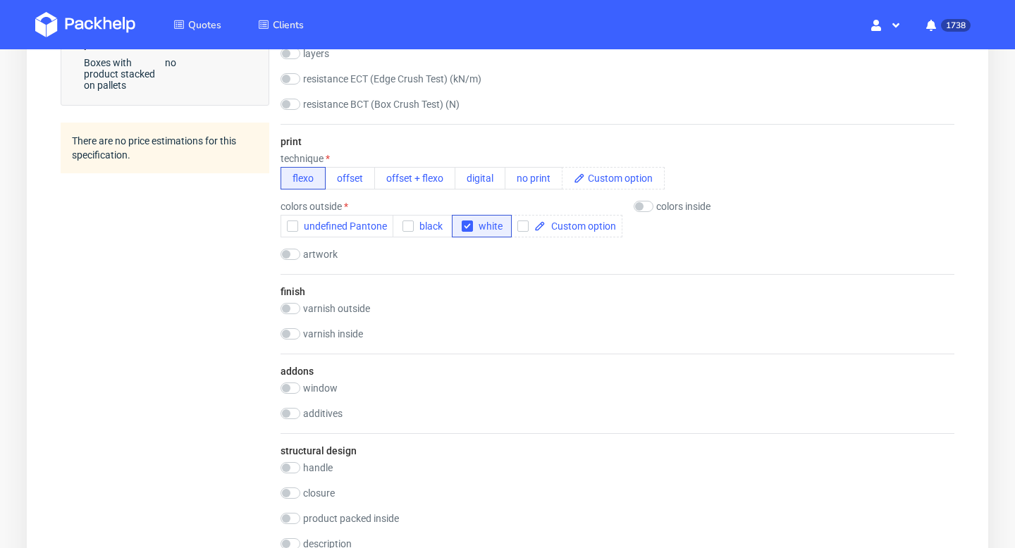
scroll to position [0, 0]
